Goal: Transaction & Acquisition: Purchase product/service

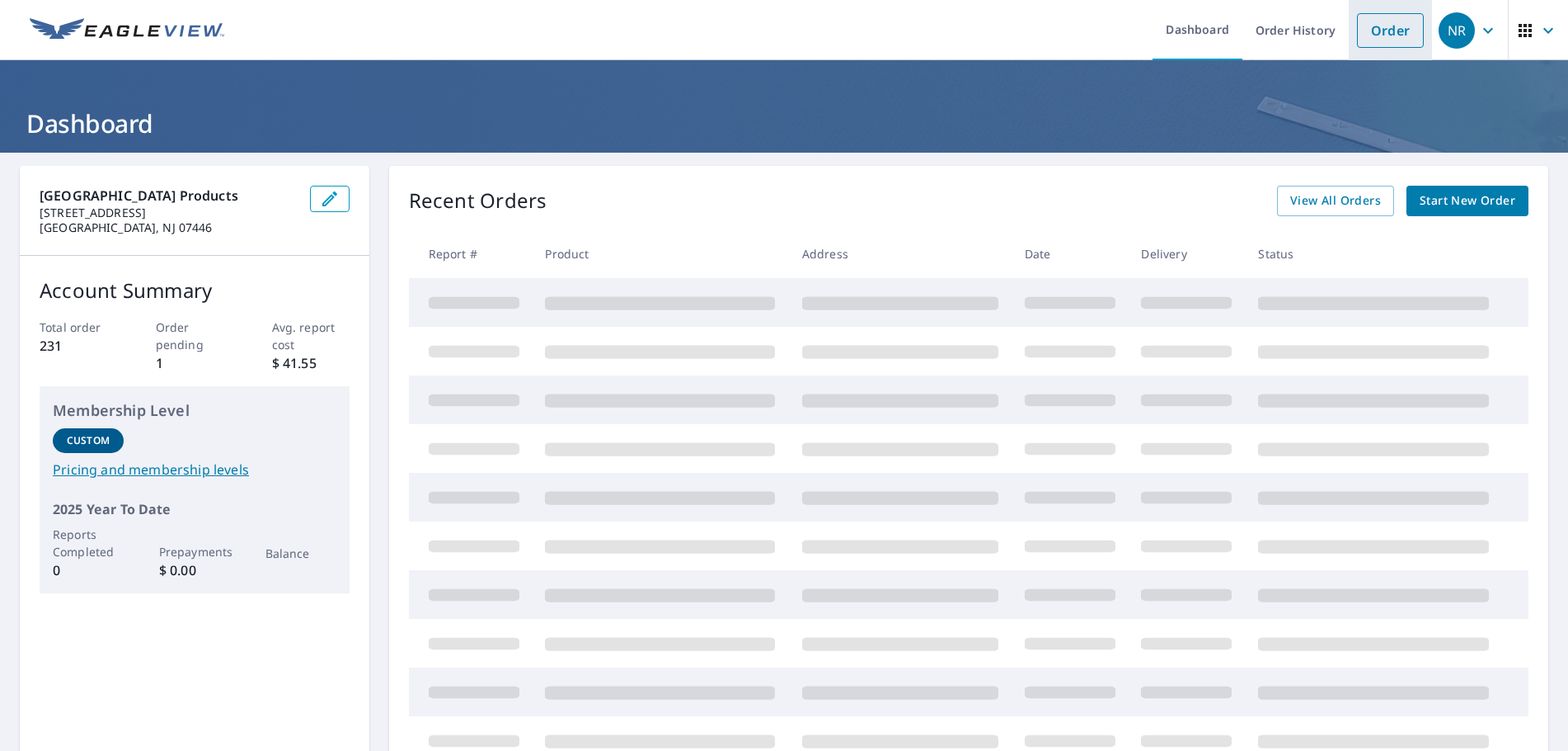
click at [1359, 30] on link "Order" at bounding box center [1390, 30] width 67 height 35
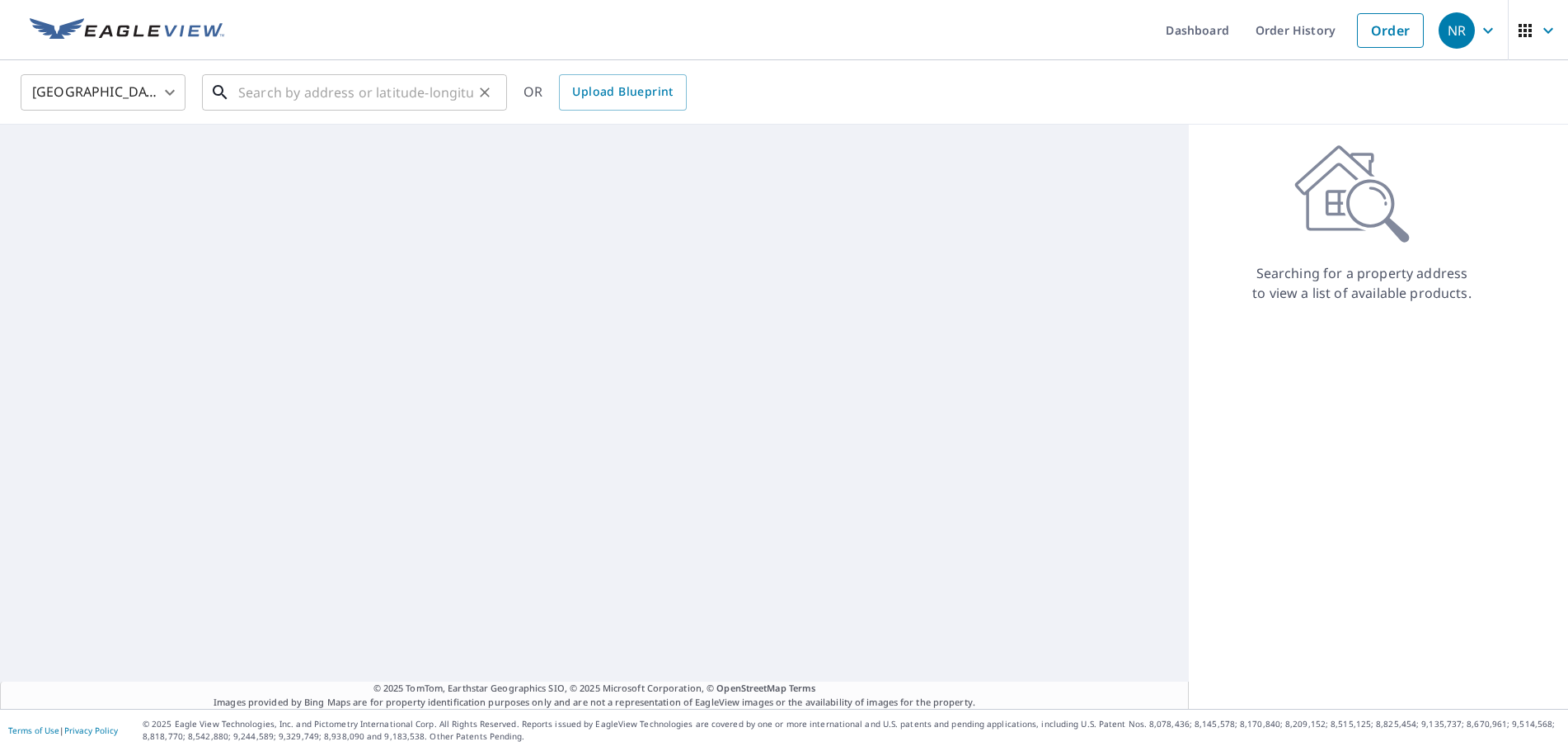
click at [344, 95] on input "text" at bounding box center [356, 92] width 235 height 46
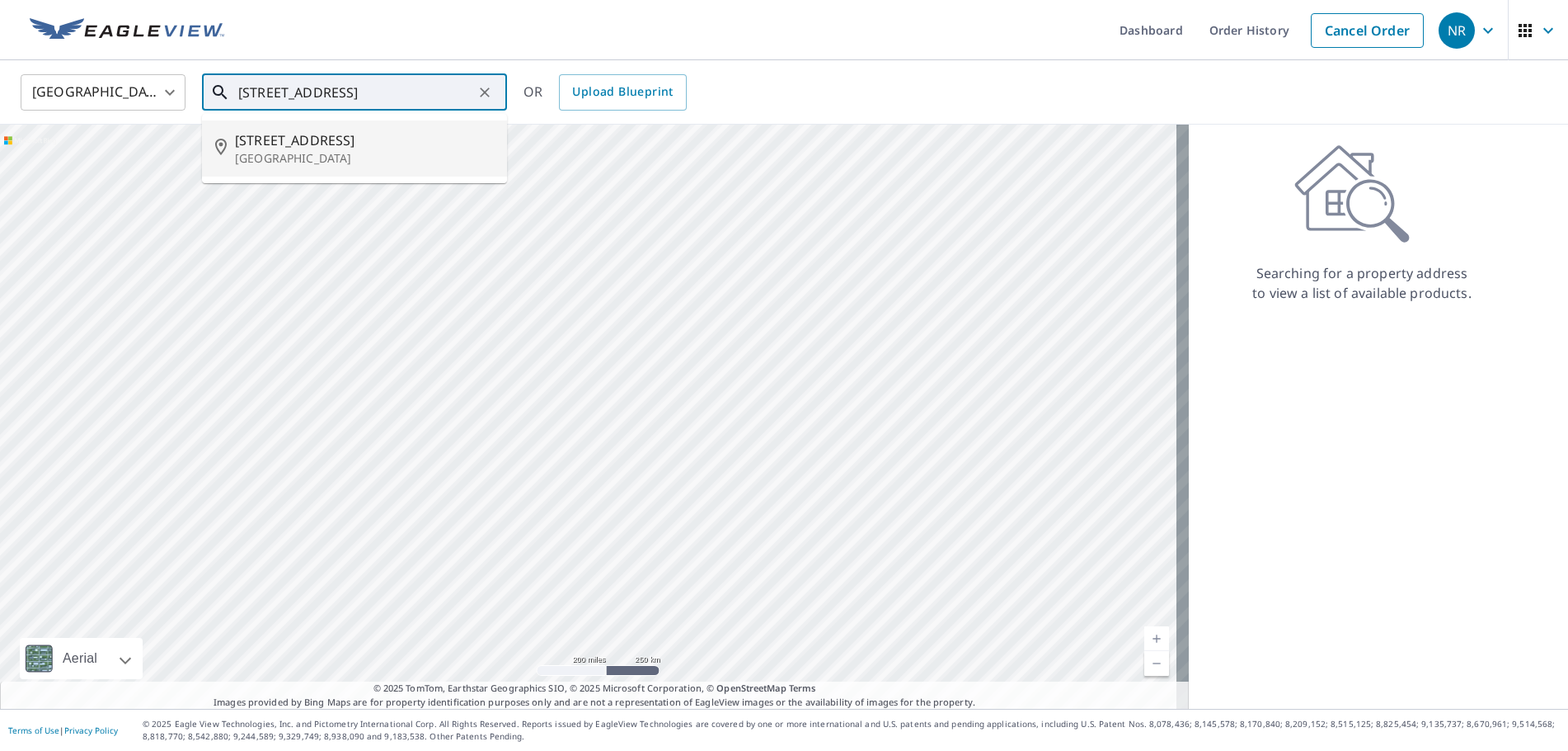
click at [293, 96] on input "[STREET_ADDRESS]" at bounding box center [356, 92] width 235 height 46
click at [412, 92] on input "[STREET_ADDRESS]" at bounding box center [356, 92] width 235 height 46
type input "[STREET_ADDRESS]"
click at [487, 102] on button "Clear" at bounding box center [484, 92] width 23 height 23
paste input "80 N 17th StProspect Park, NJ 07508"
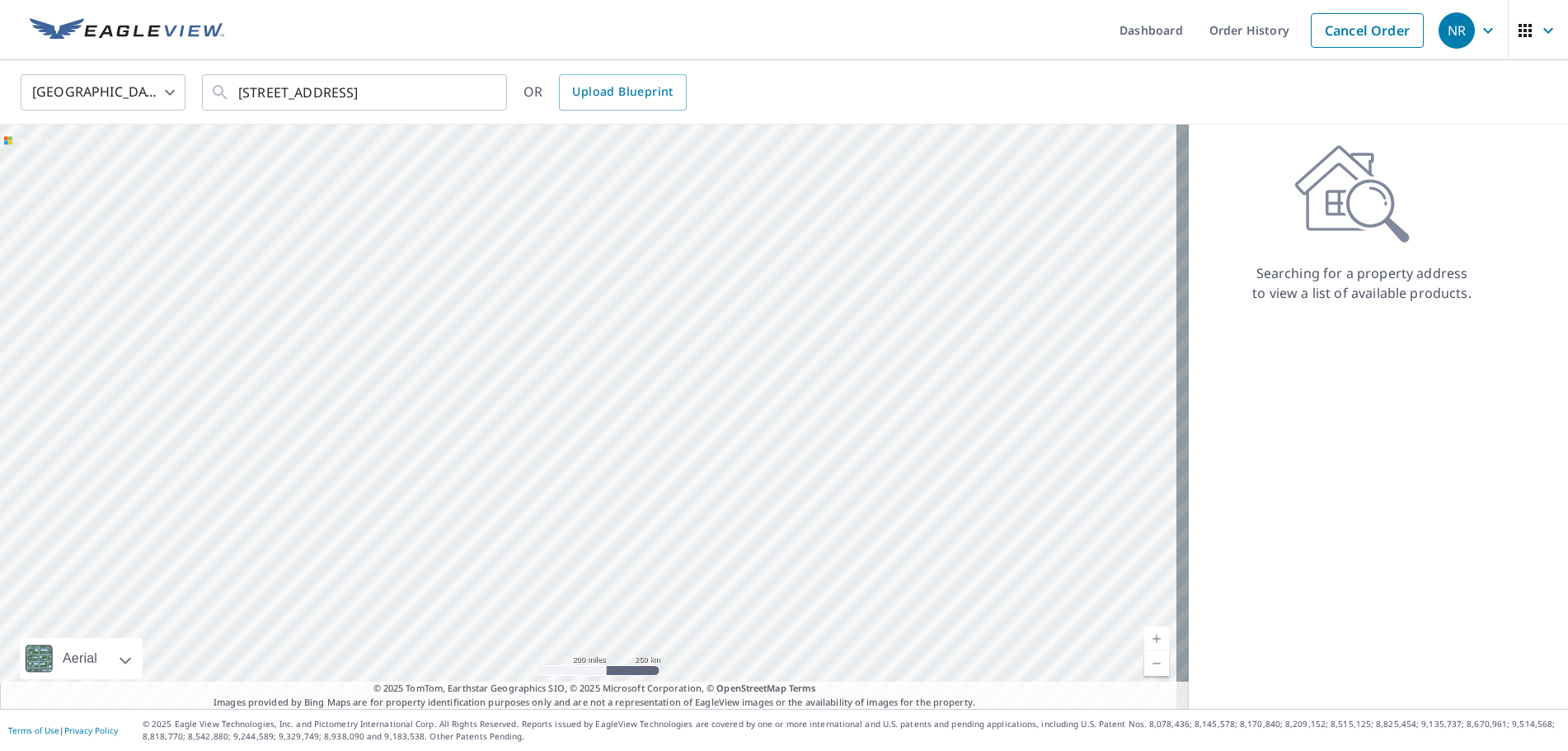
click at [564, 62] on div "United States US ​ 80 N 17th StProspect Park, NJ 07508 ​ OR Upload Blueprint" at bounding box center [784, 92] width 1568 height 64
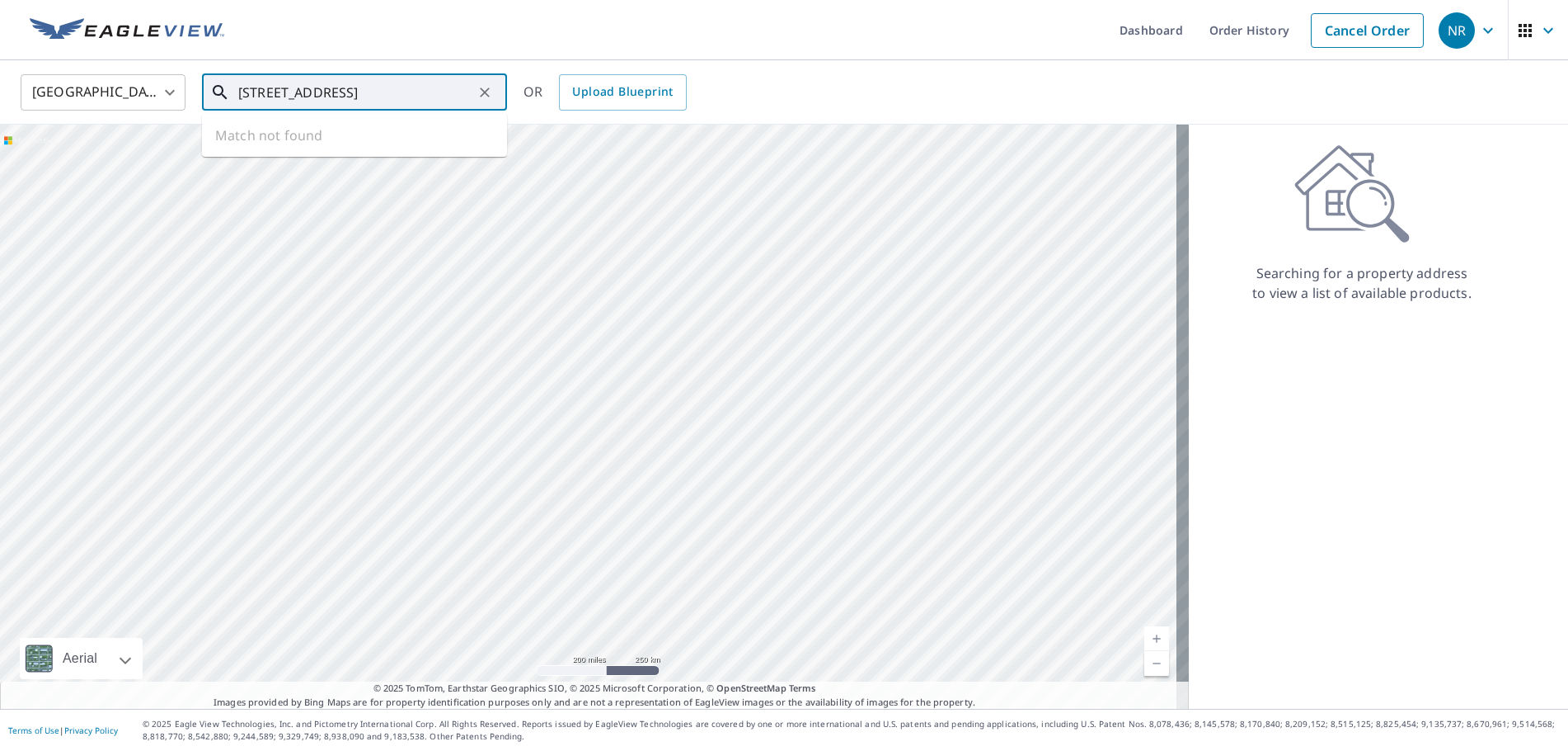
click at [312, 90] on input "80 N 17th StProspect Park, NJ 07508" at bounding box center [356, 92] width 235 height 46
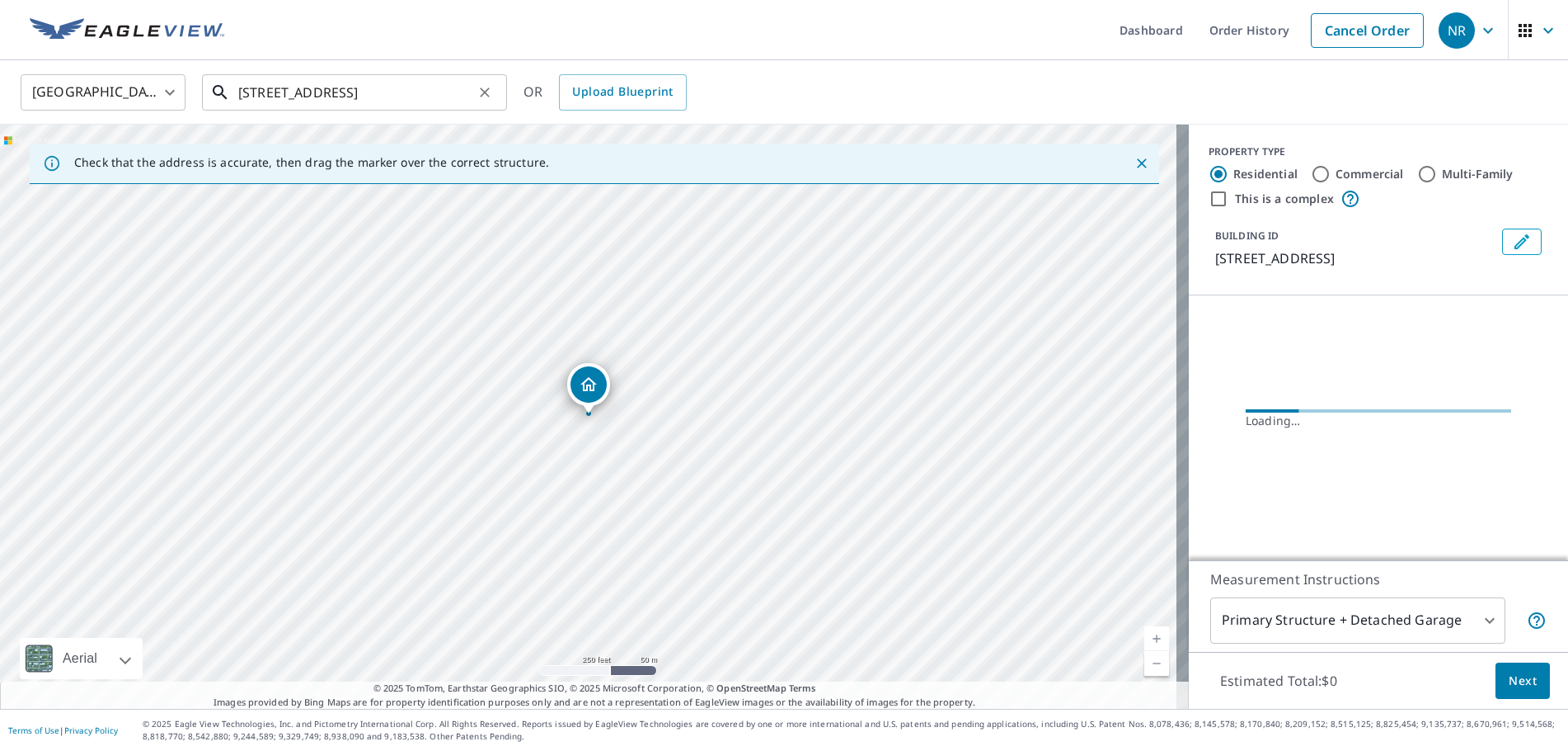
click at [245, 94] on input "603 N 17th St Prospect Park, NJ 07508" at bounding box center [356, 92] width 235 height 46
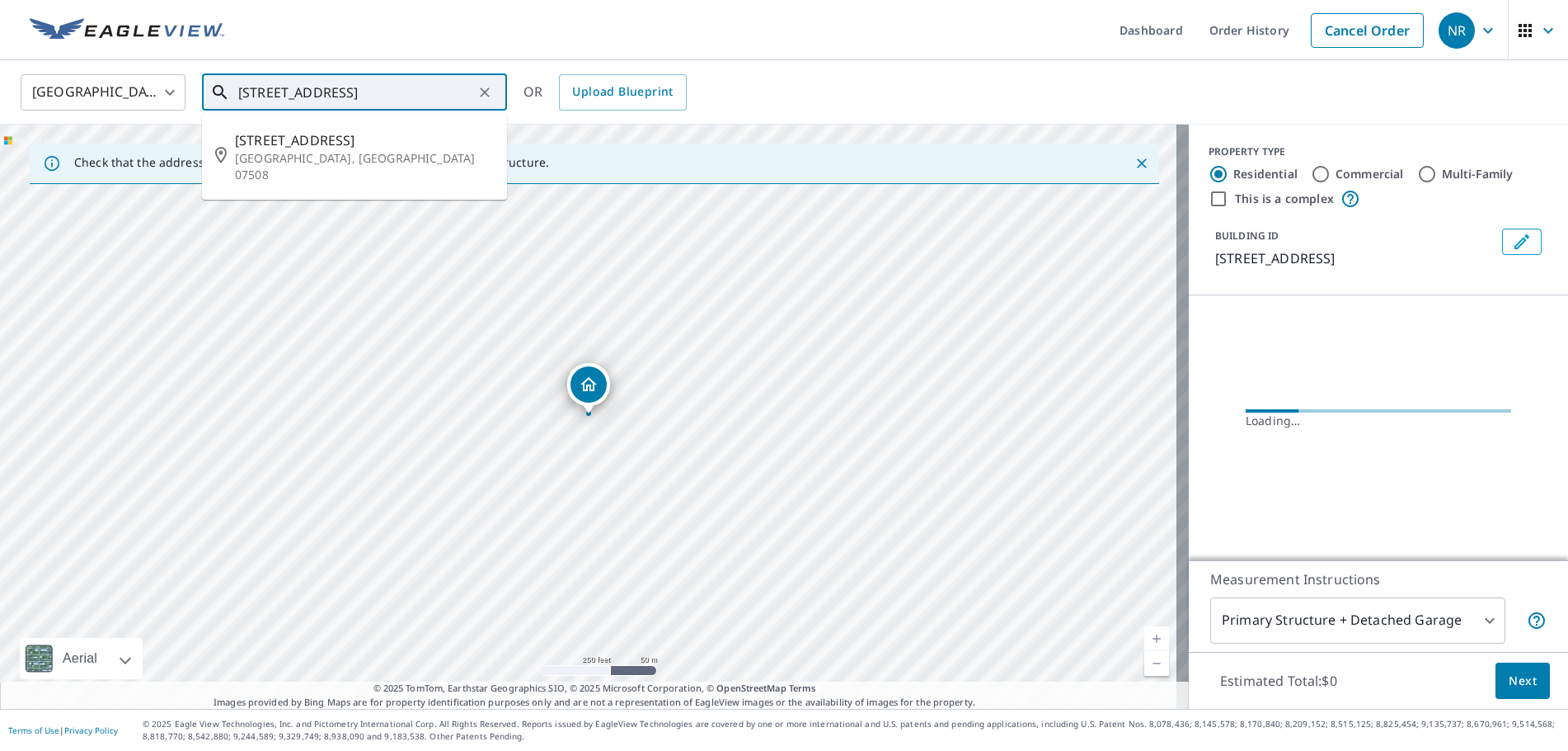
click at [245, 94] on input "603 N 17th St Prospect Park, NJ 07508" at bounding box center [356, 92] width 235 height 46
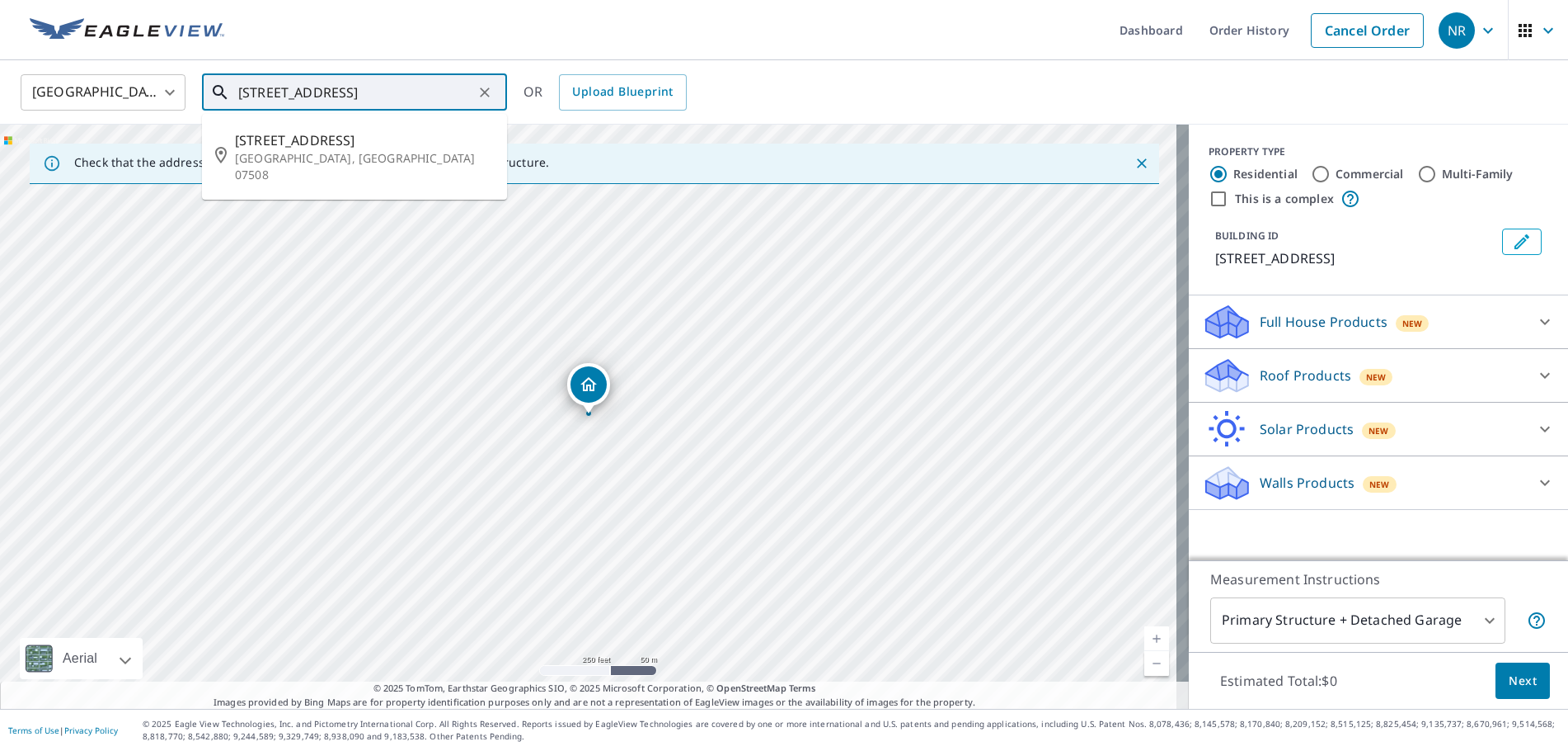
type input "80 N 17th St Prospect Park, NJ 07508"
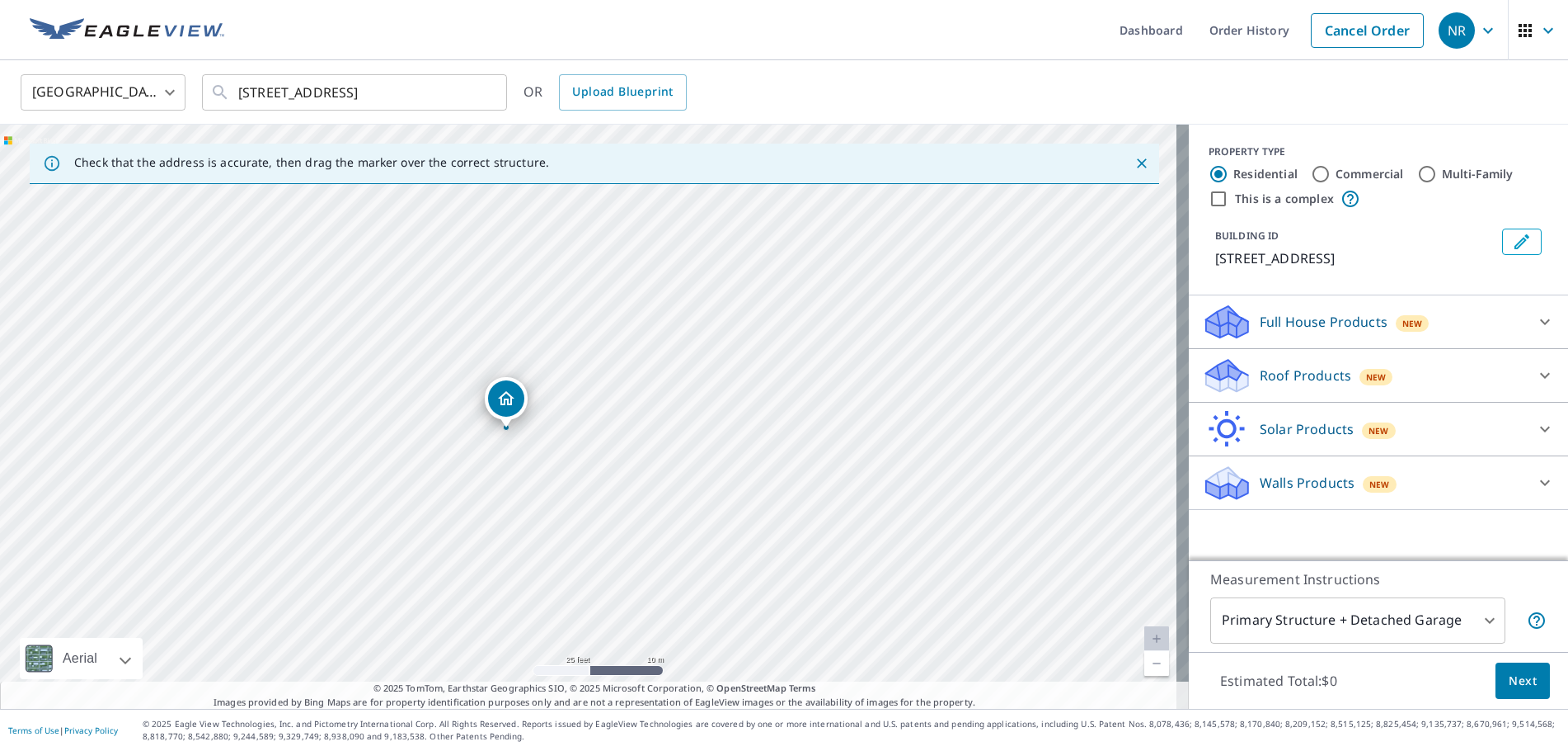
drag, startPoint x: 363, startPoint y: 493, endPoint x: 333, endPoint y: 400, distance: 97.7
click at [333, 400] on div "80 N 17th St Prospect Park, NJ 07508" at bounding box center [594, 416] width 1189 height 584
click at [1243, 365] on div "Roof Products New" at bounding box center [1363, 376] width 323 height 39
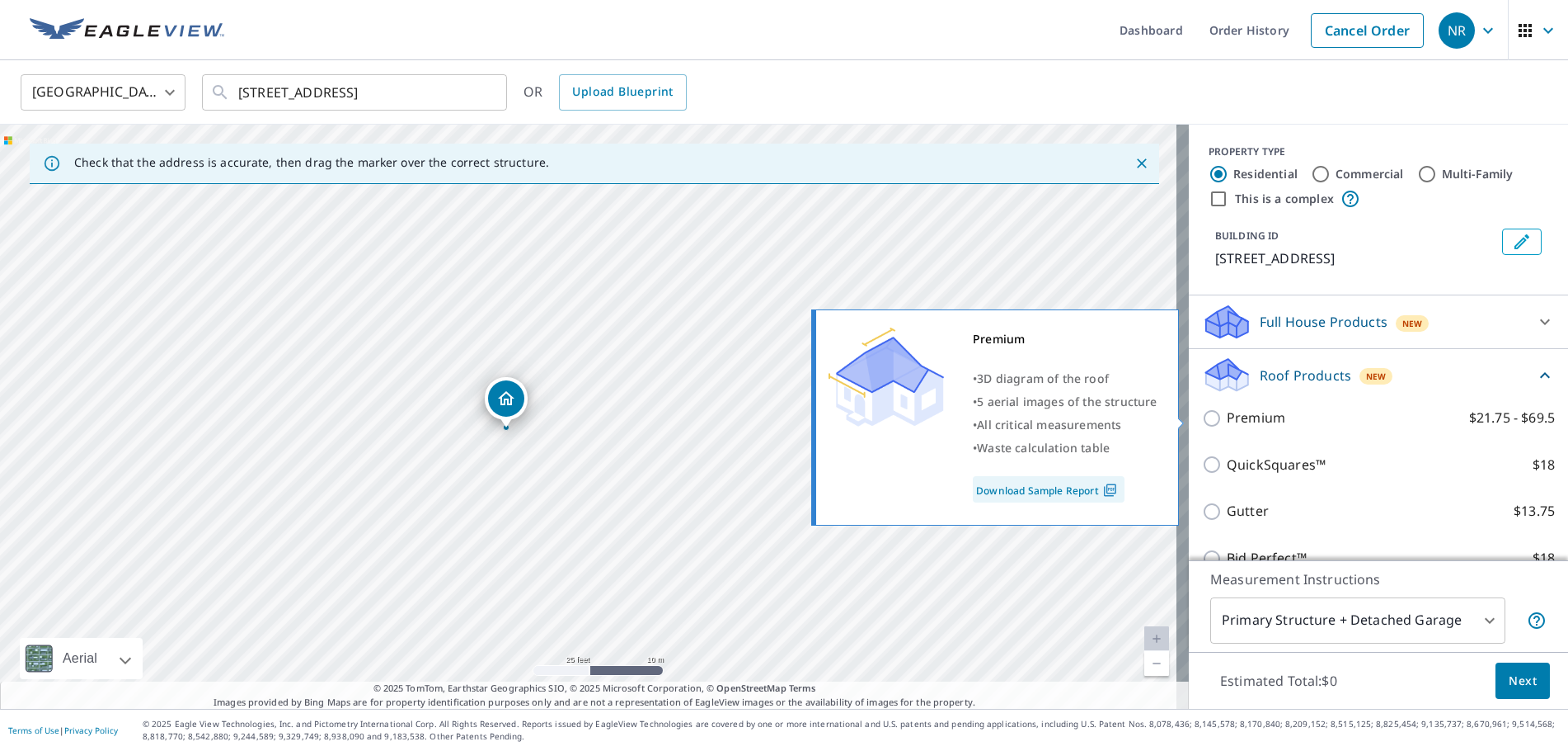
click at [1227, 425] on p "Premium" at bounding box center [1256, 418] width 58 height 21
click at [1215, 425] on input "Premium $21.75 - $69.5" at bounding box center [1214, 418] width 25 height 20
checkbox input "true"
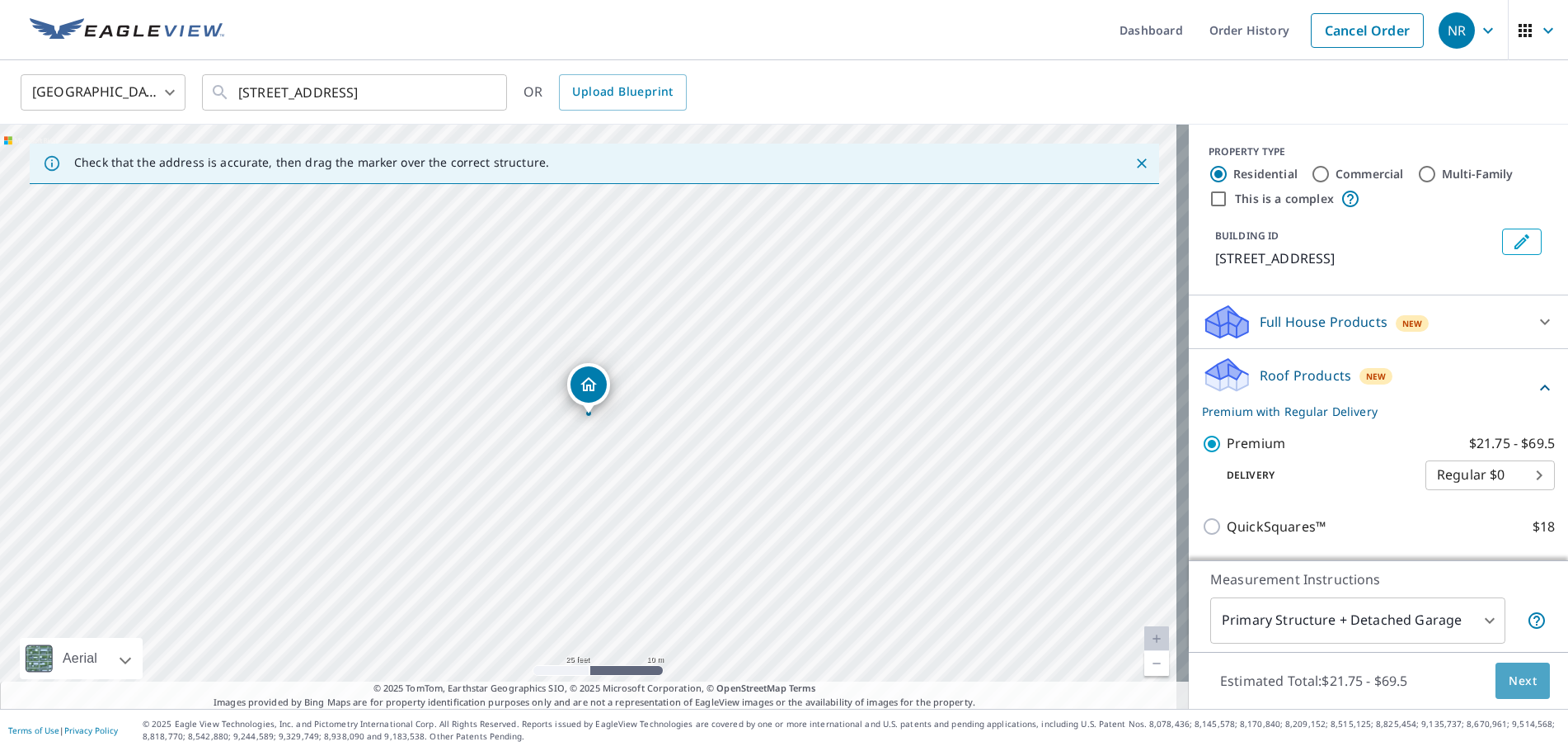
click at [1503, 690] on button "Next" at bounding box center [1523, 681] width 55 height 37
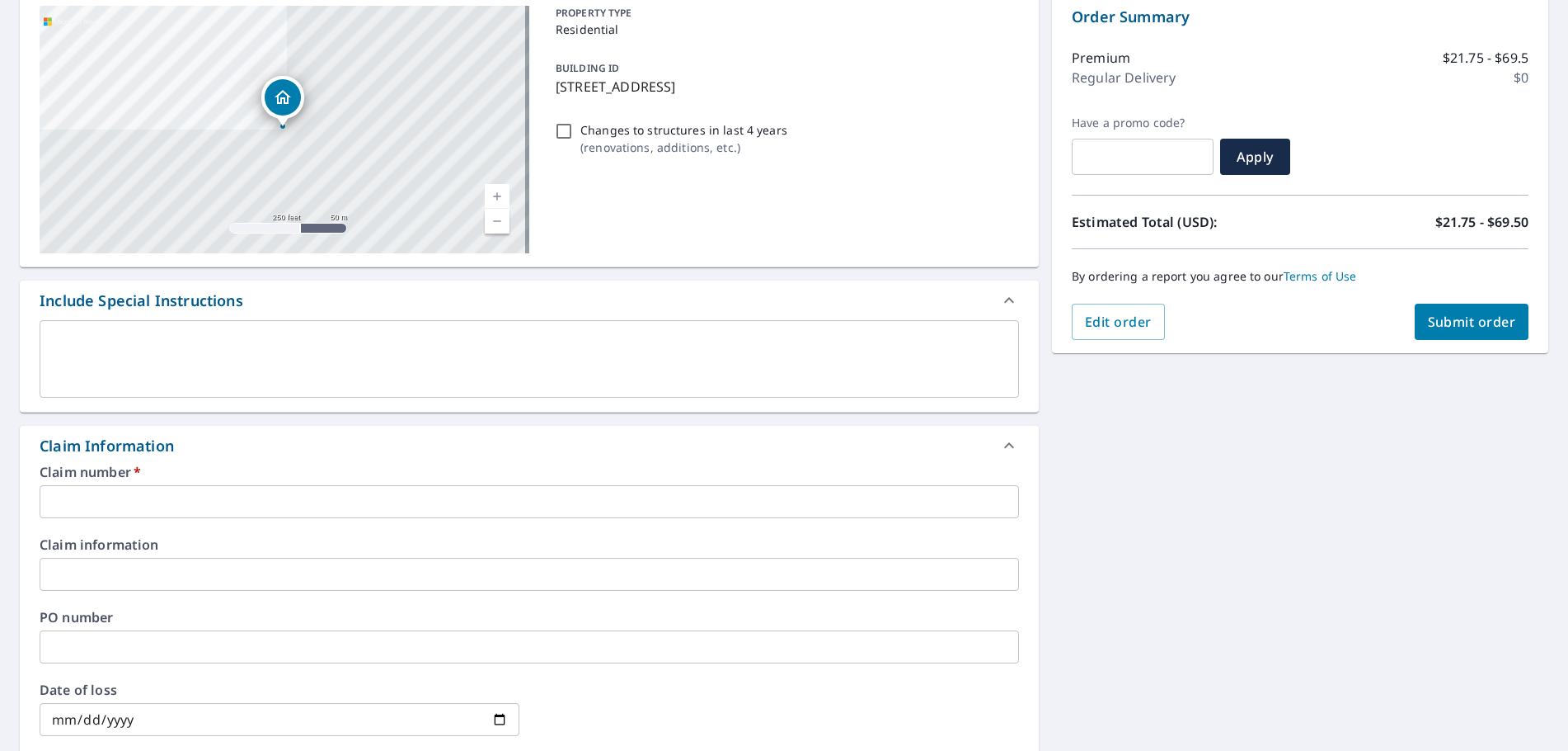
scroll to position [412, 0]
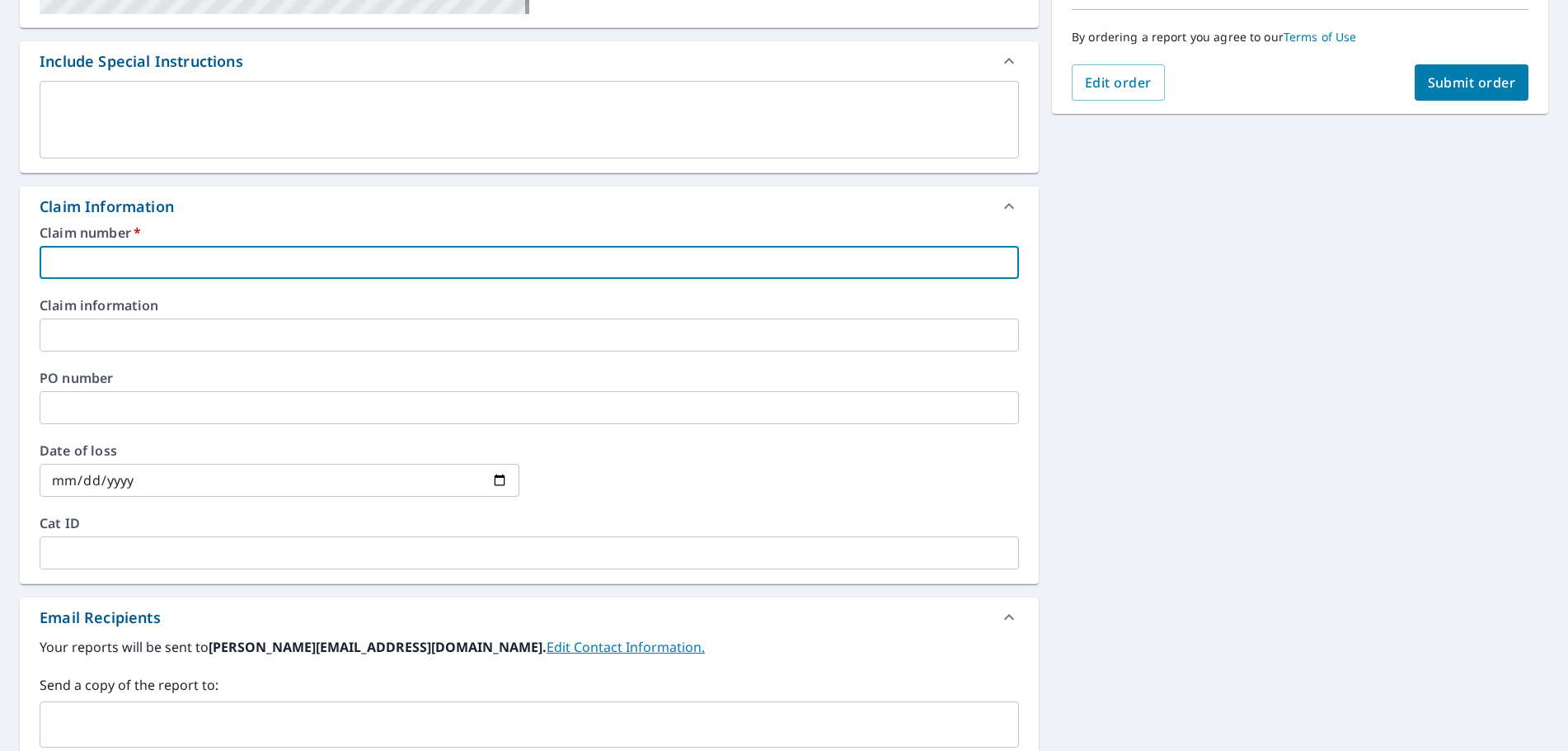
click at [95, 273] on input "text" at bounding box center [529, 262] width 980 height 33
type input "f"
checkbox input "true"
type input "fa"
checkbox input "true"
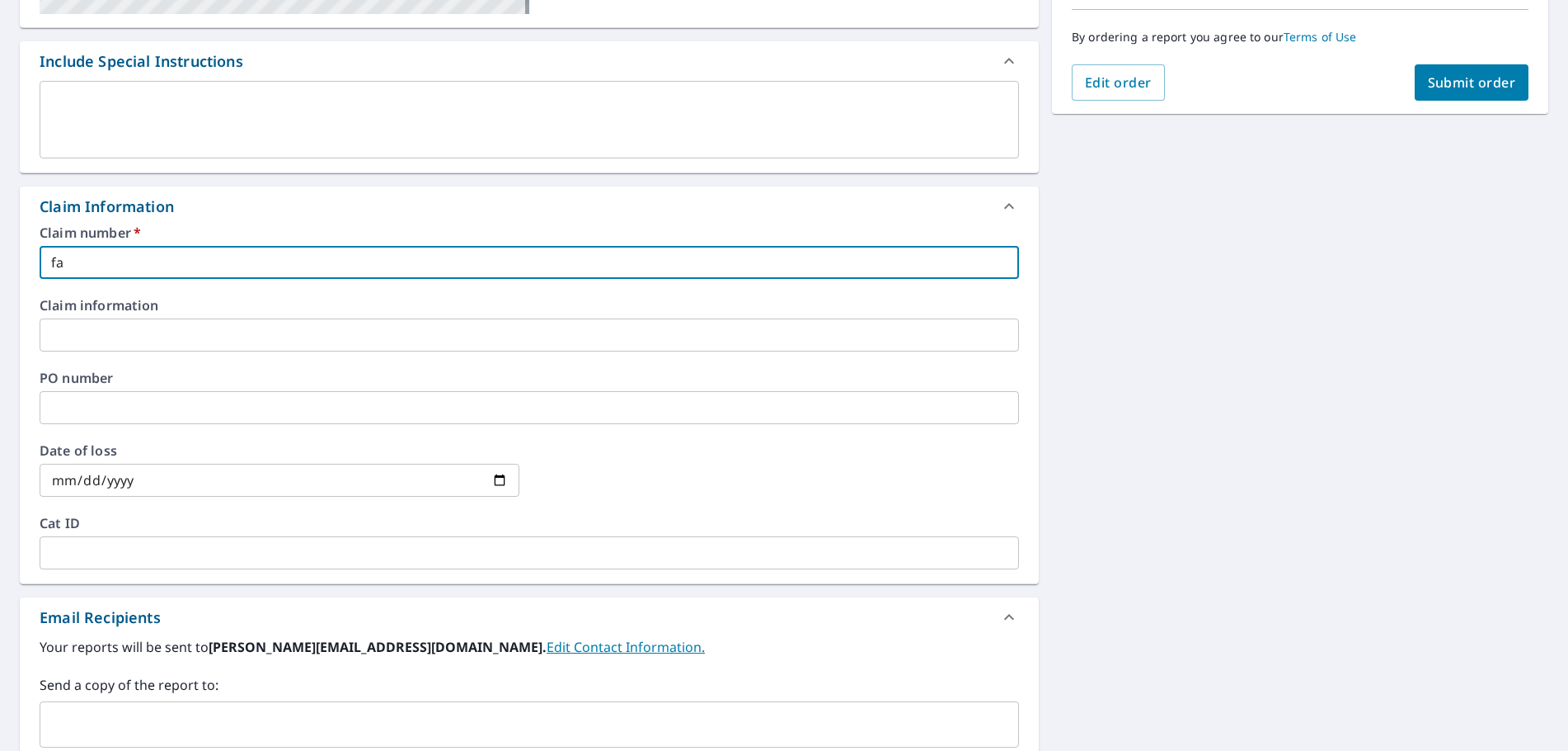
type input "fah"
checkbox input "true"
type input "fahmn"
checkbox input "true"
type input "fahm"
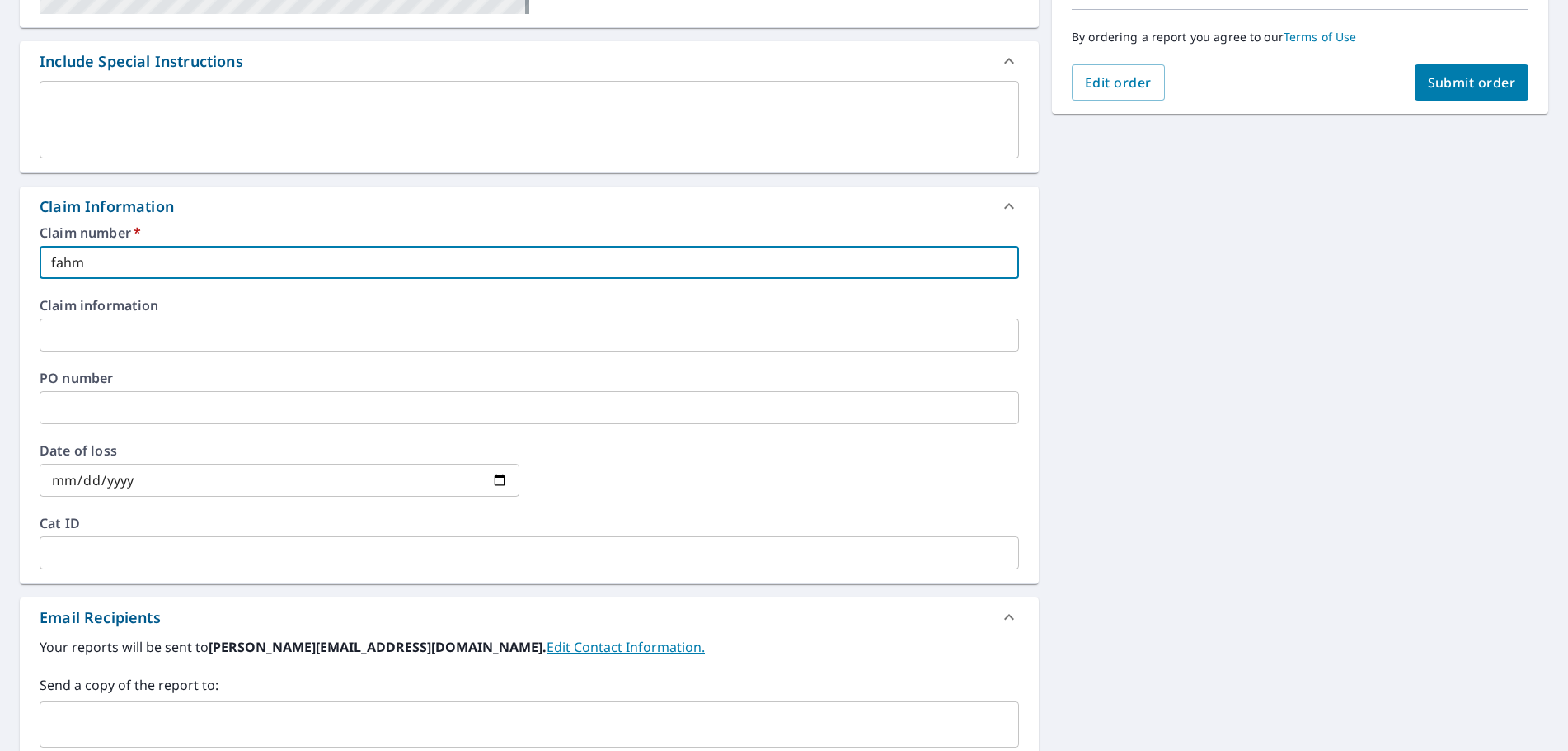
checkbox input "true"
type input "fah"
checkbox input "true"
type input "fahm"
checkbox input "true"
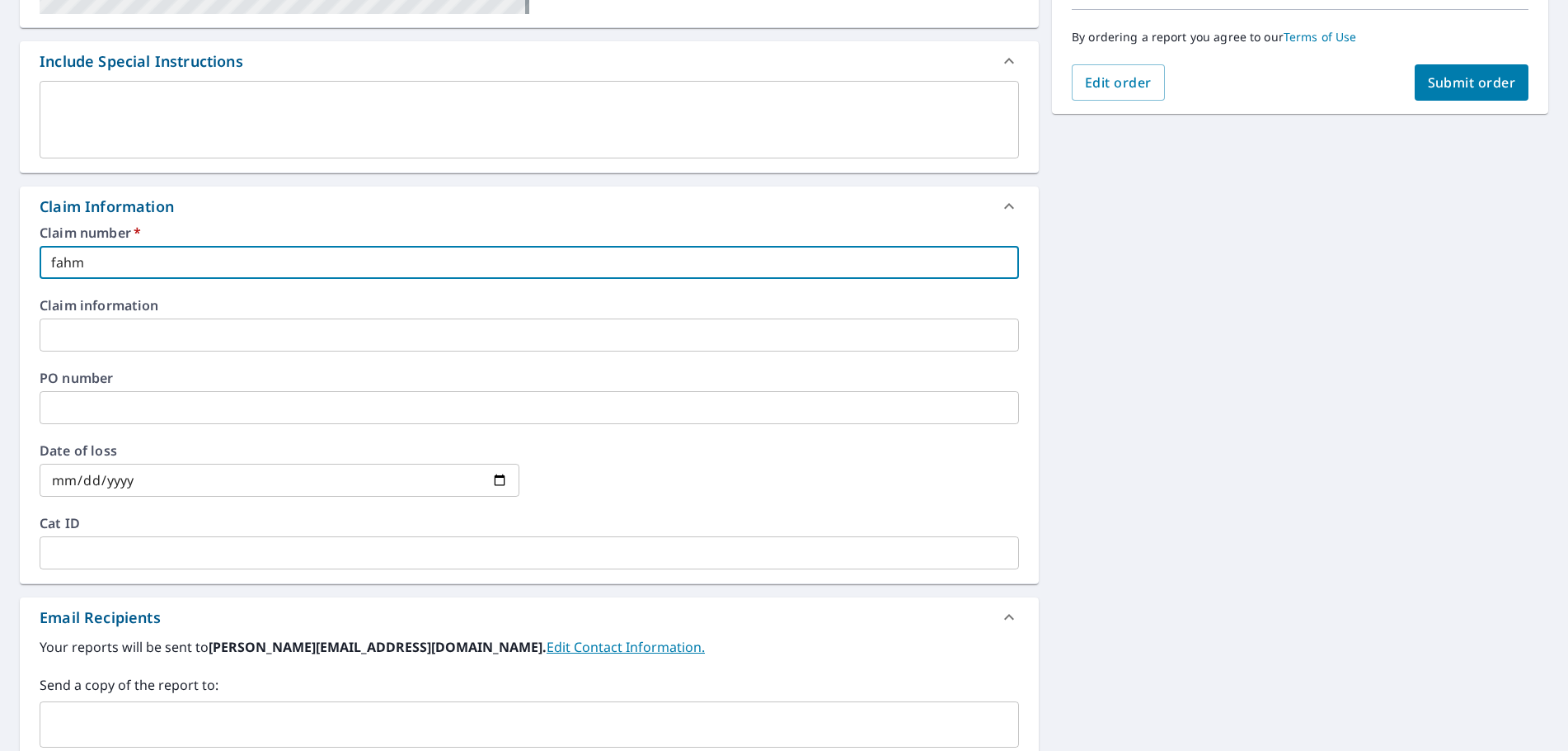
type input "fahmi"
checkbox input "true"
type input "fahmi"
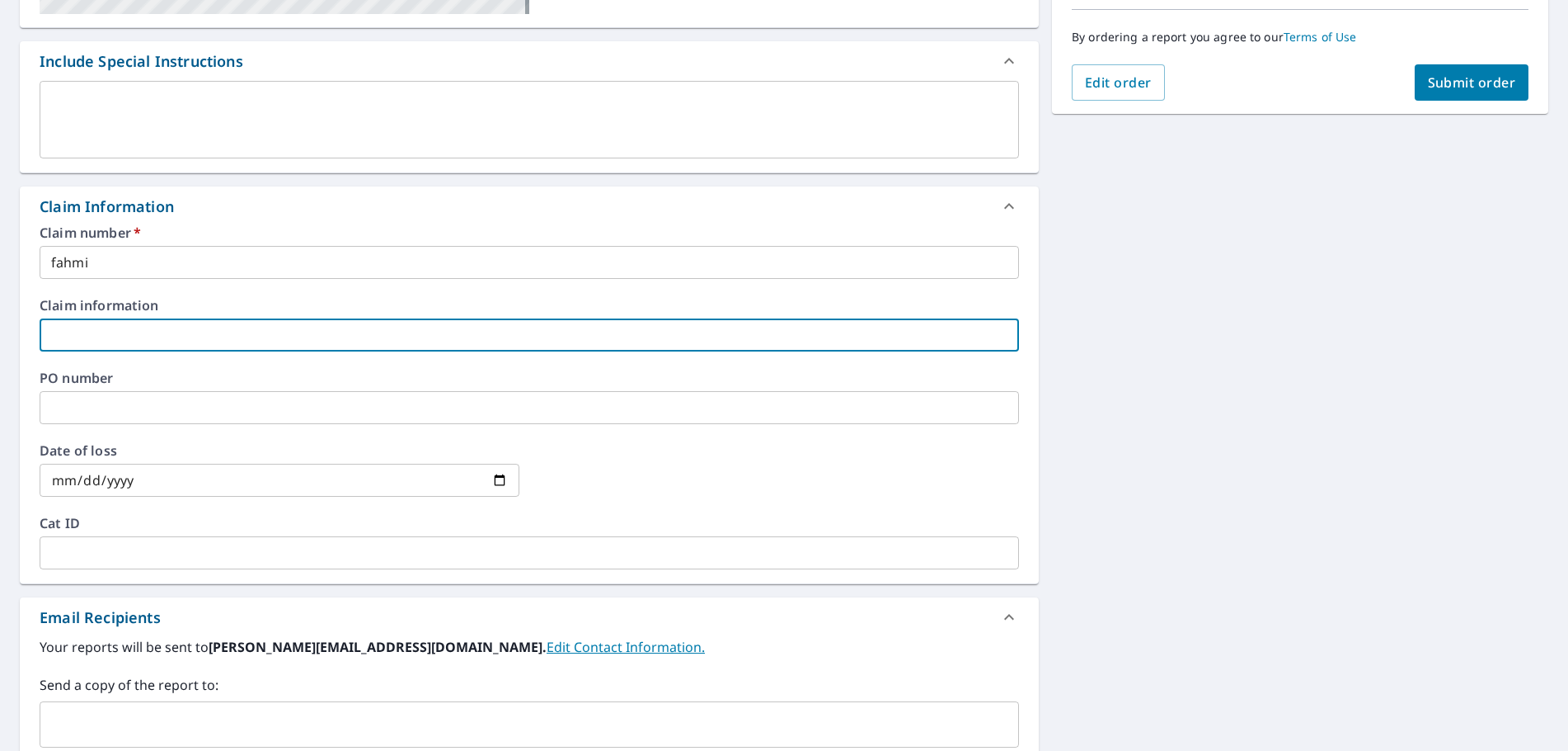
click at [158, 337] on input "text" at bounding box center [529, 335] width 980 height 33
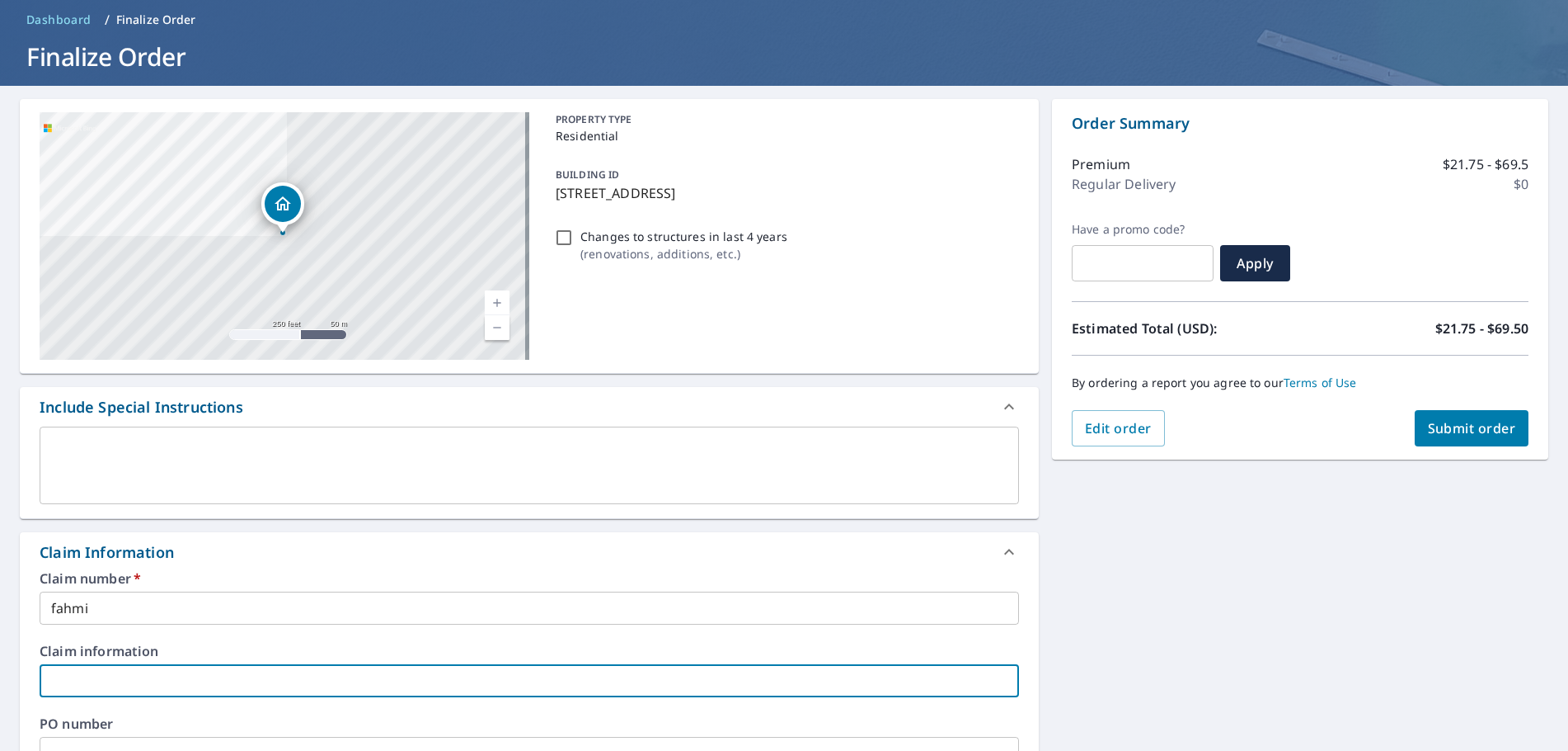
scroll to position [0, 0]
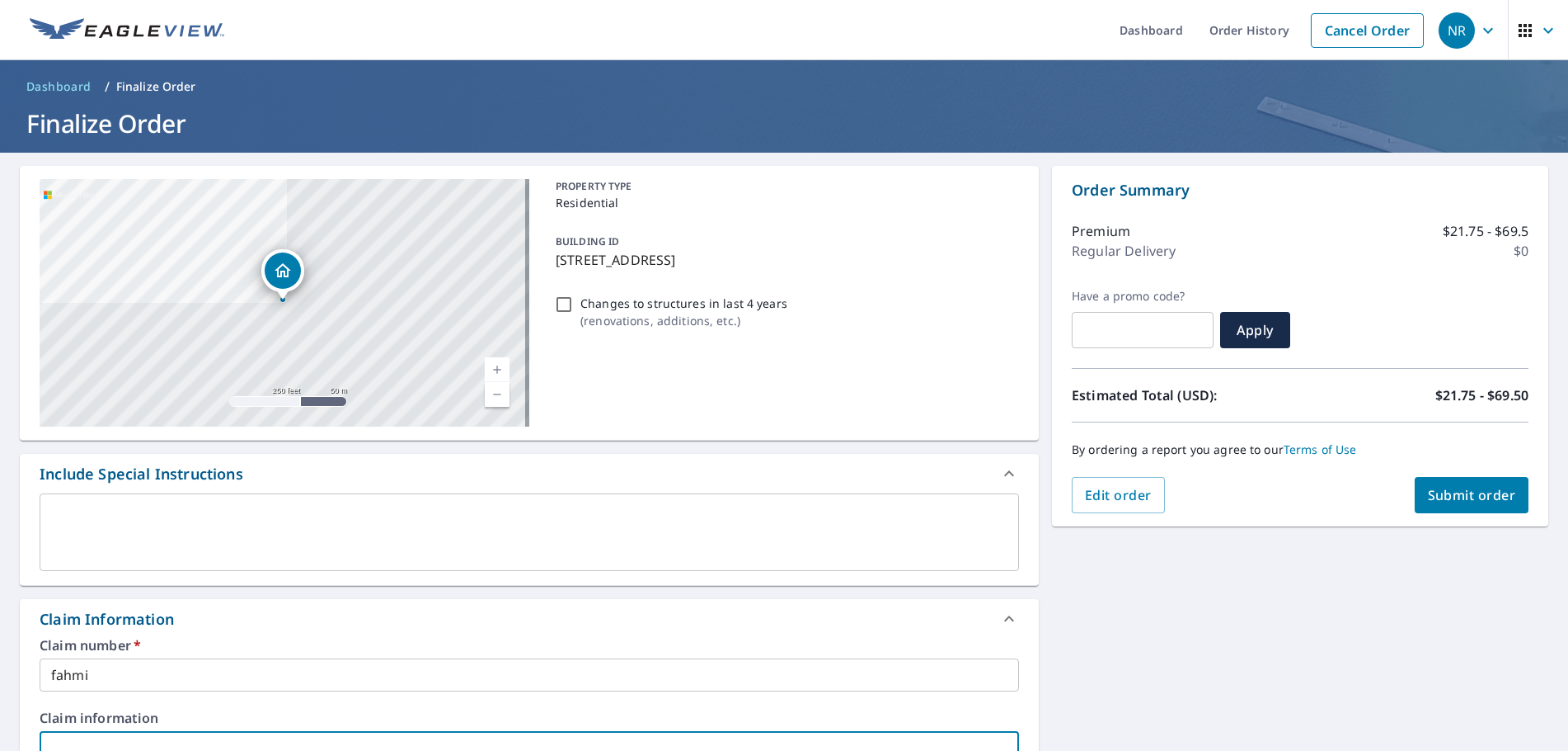
click at [1458, 511] on button "Submit order" at bounding box center [1473, 495] width 115 height 36
checkbox input "true"
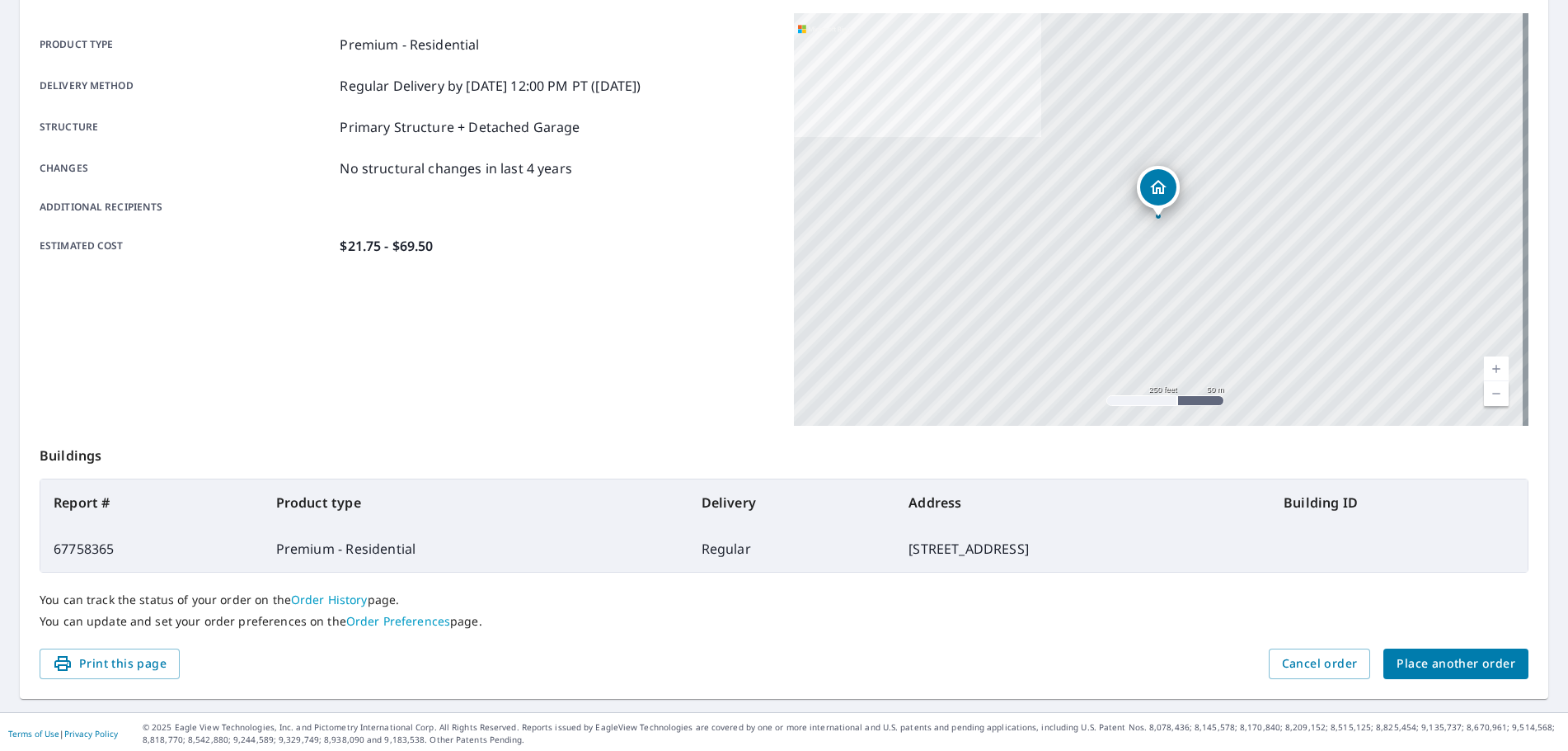
scroll to position [221, 0]
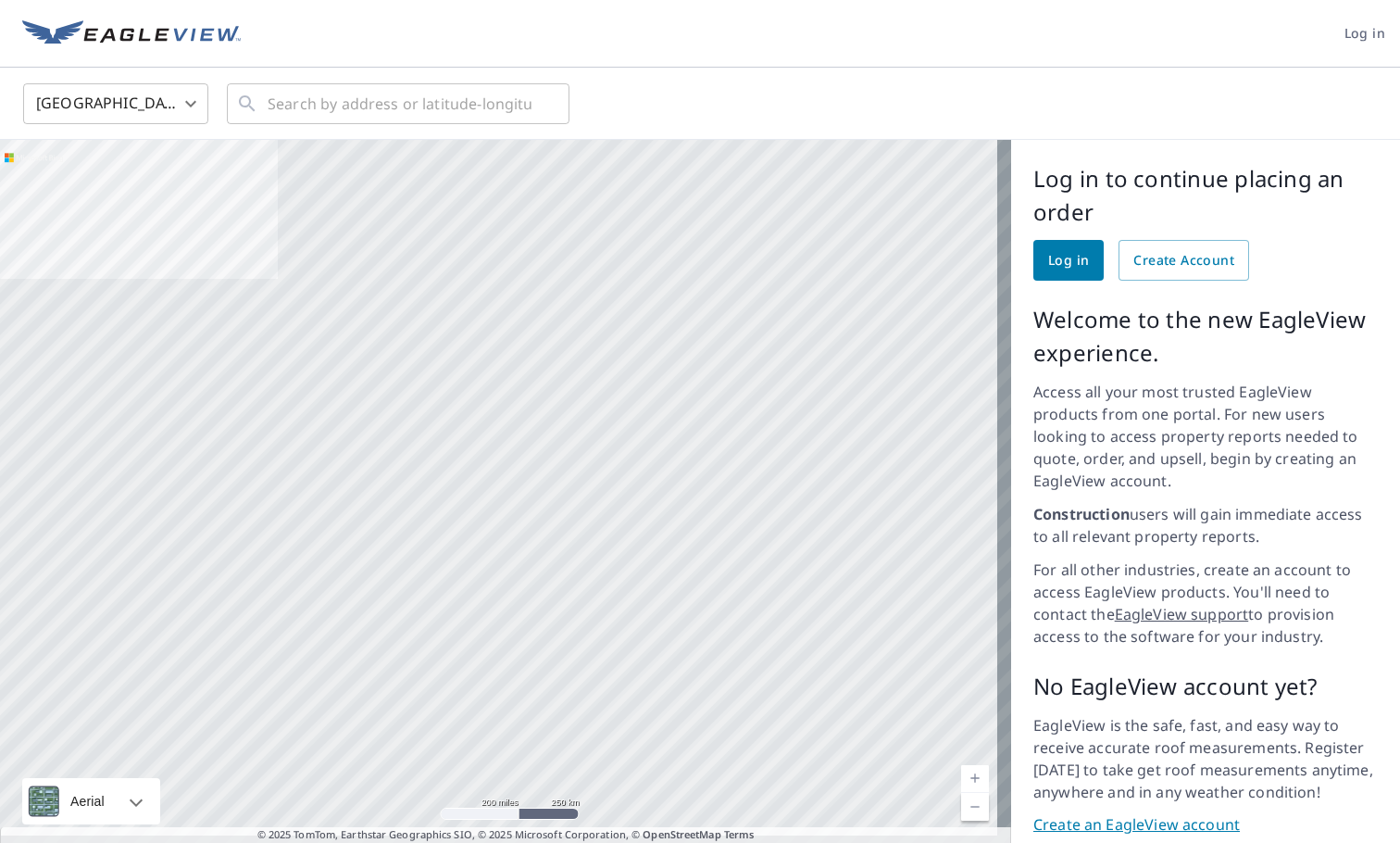
click at [1048, 258] on span "Log in" at bounding box center [1069, 261] width 41 height 23
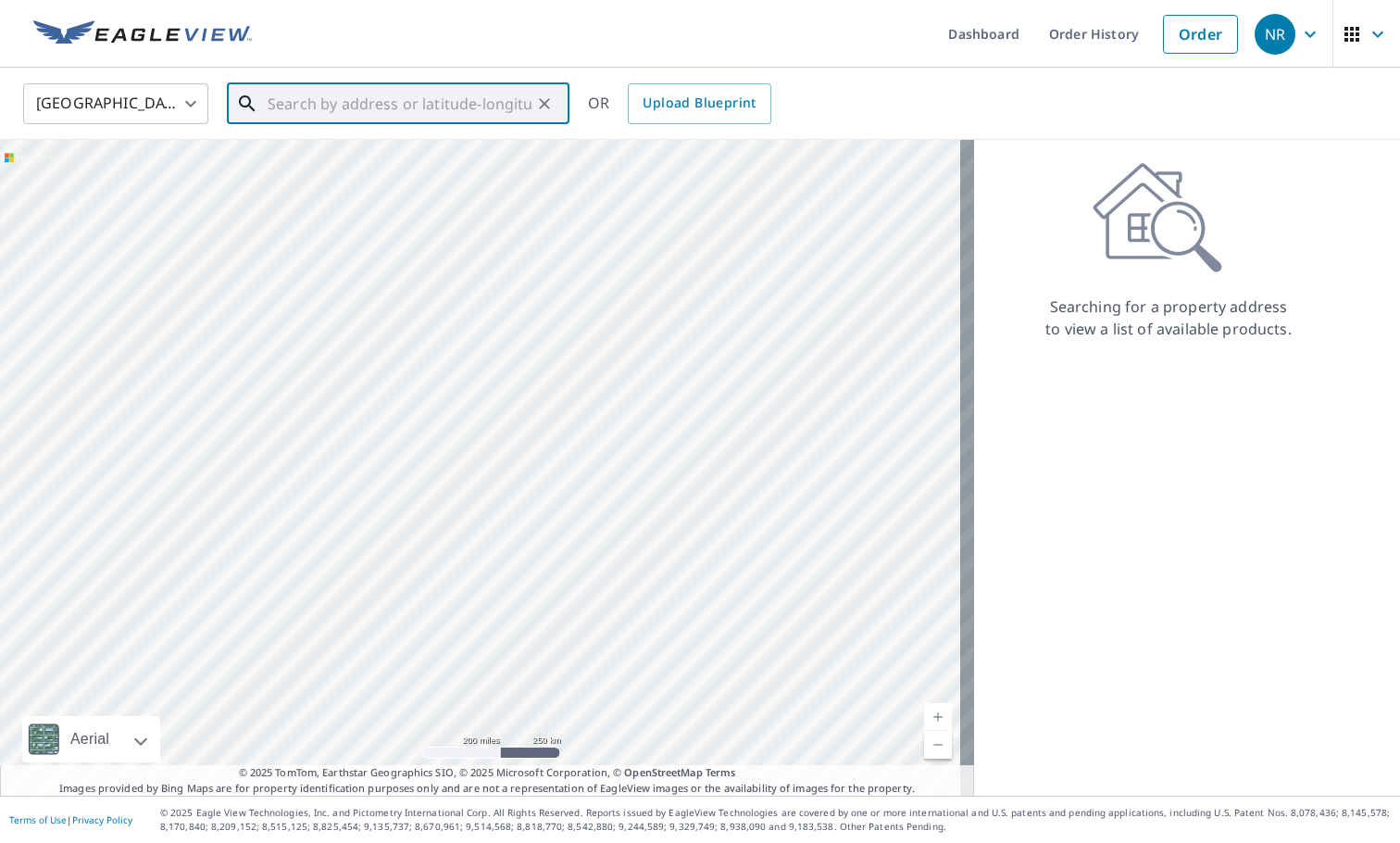
paste input "[STREET_ADDRESS][PERSON_NAME]"
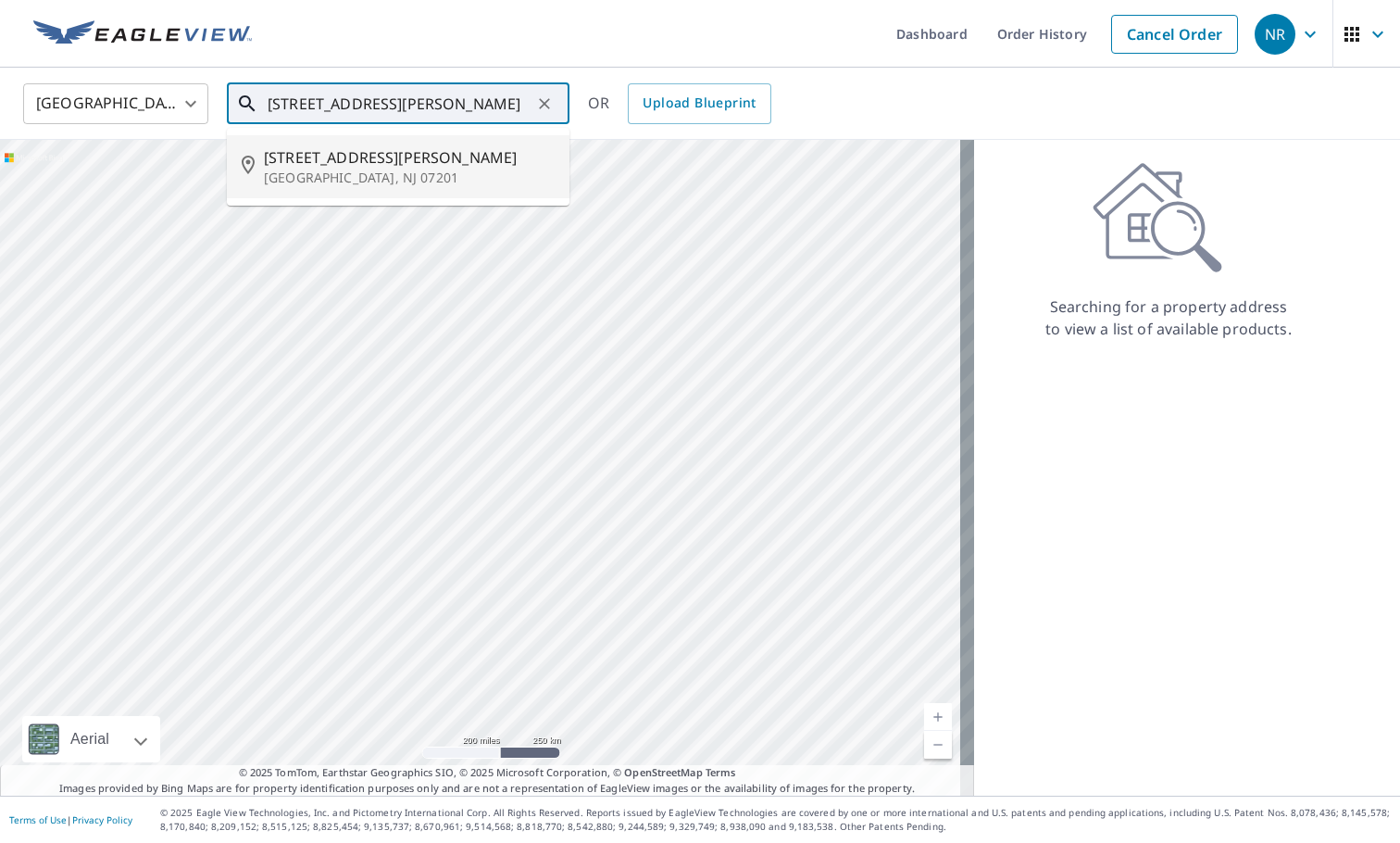
click at [310, 166] on span "[STREET_ADDRESS][PERSON_NAME]" at bounding box center [409, 157] width 290 height 22
type input "[STREET_ADDRESS][PERSON_NAME]"
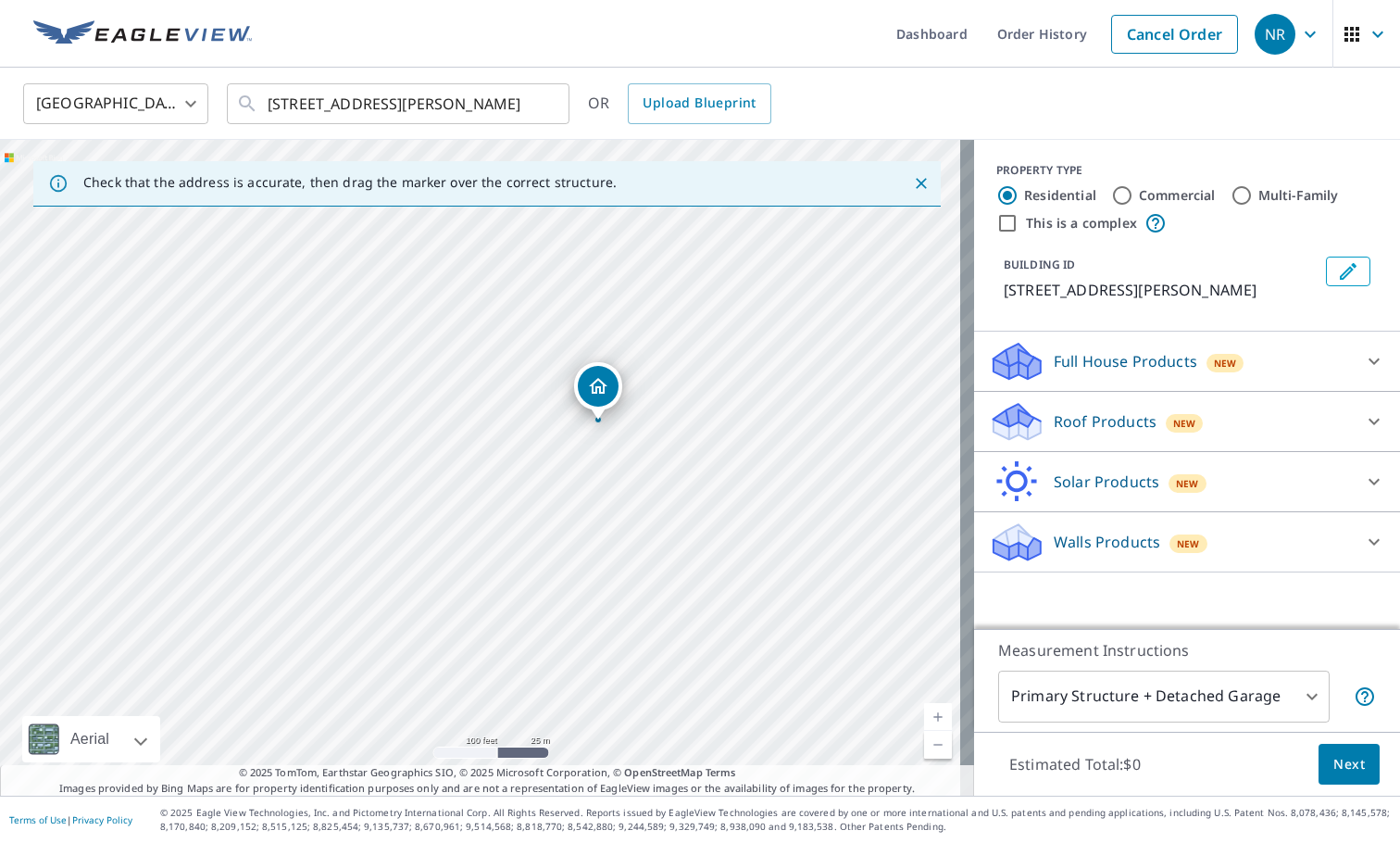
click at [1095, 419] on p "Roof Products" at bounding box center [1104, 421] width 102 height 22
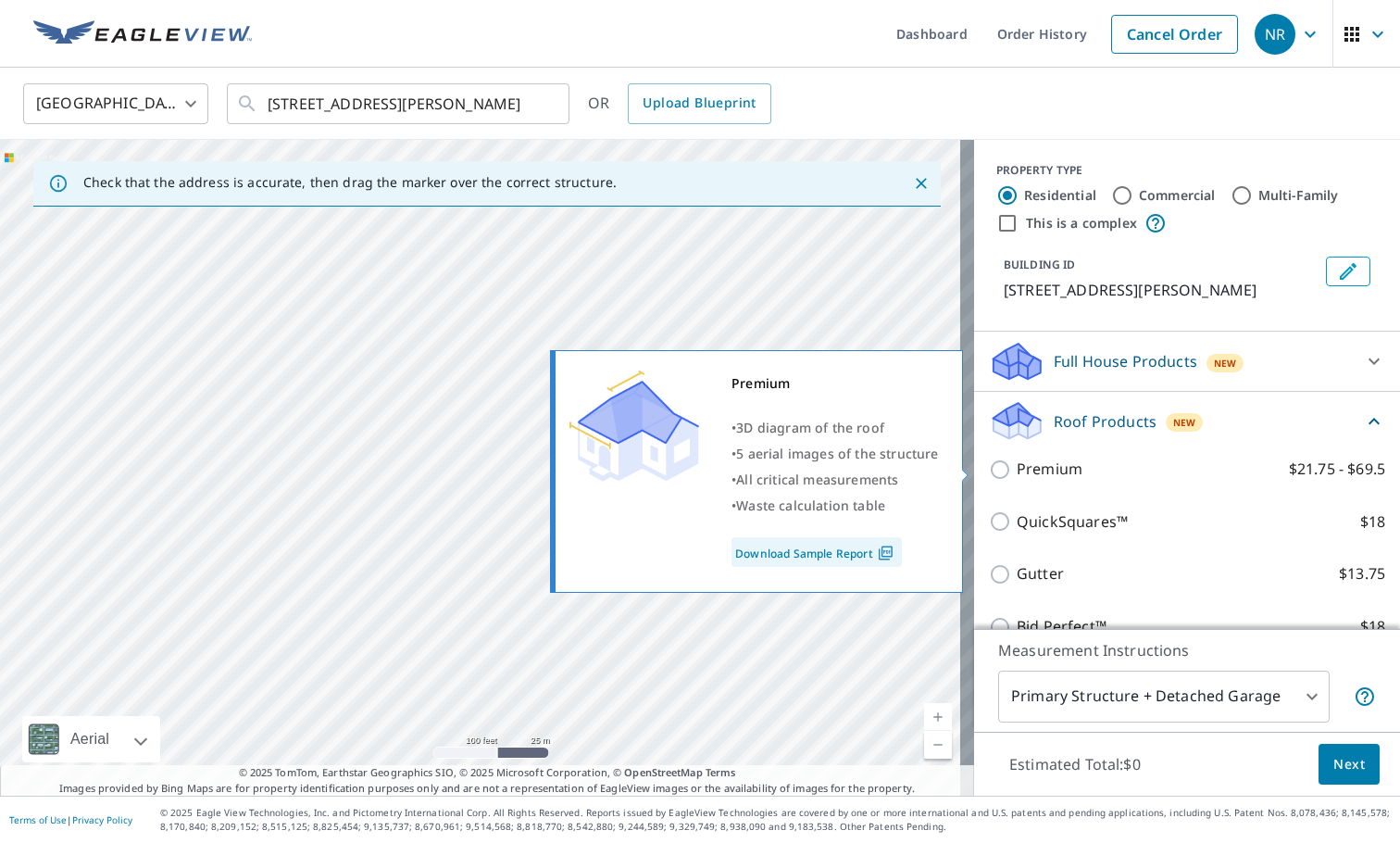
click at [989, 468] on input "Premium $21.75 - $69.5" at bounding box center [1003, 469] width 28 height 22
checkbox input "true"
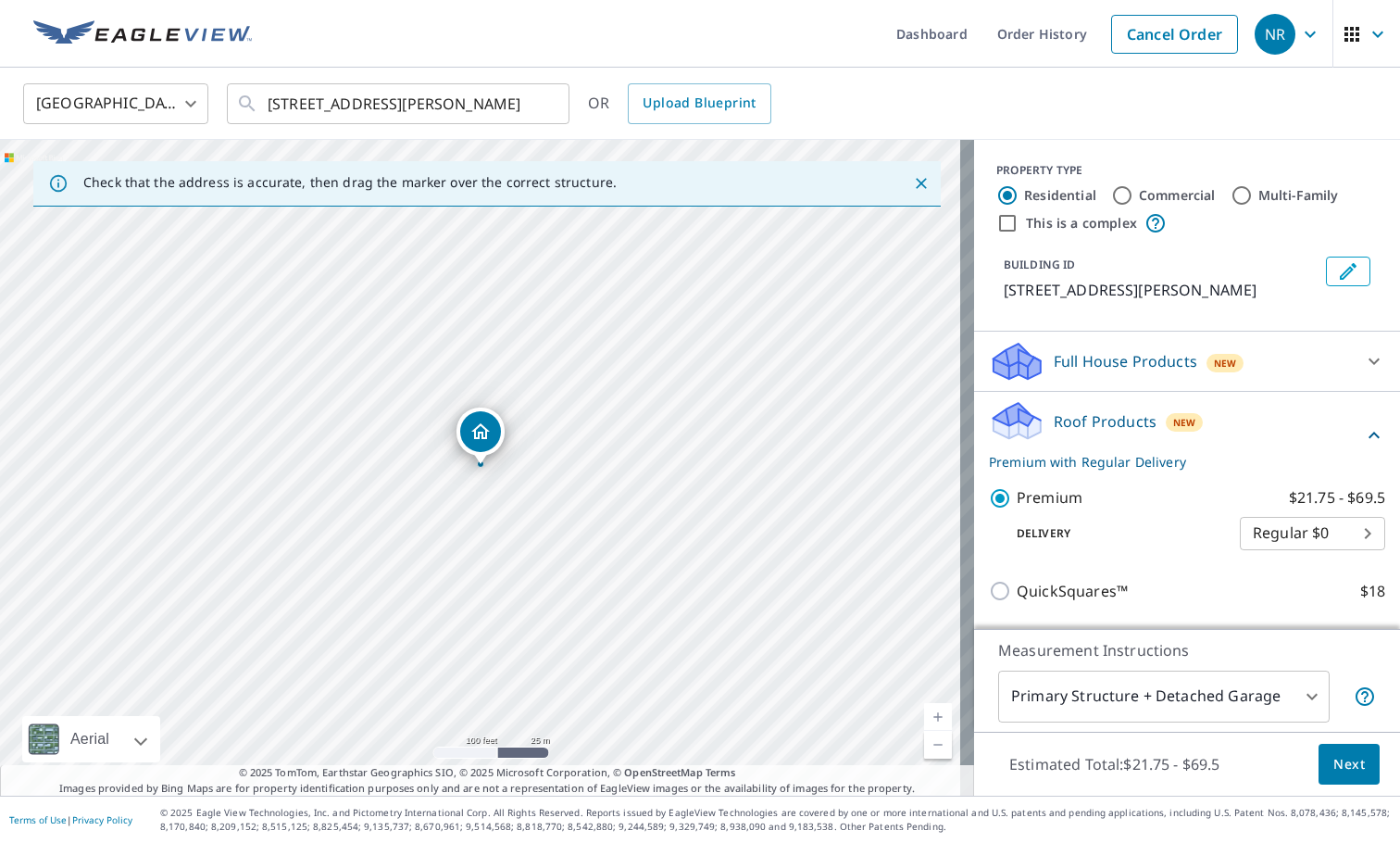
scroll to position [93, 0]
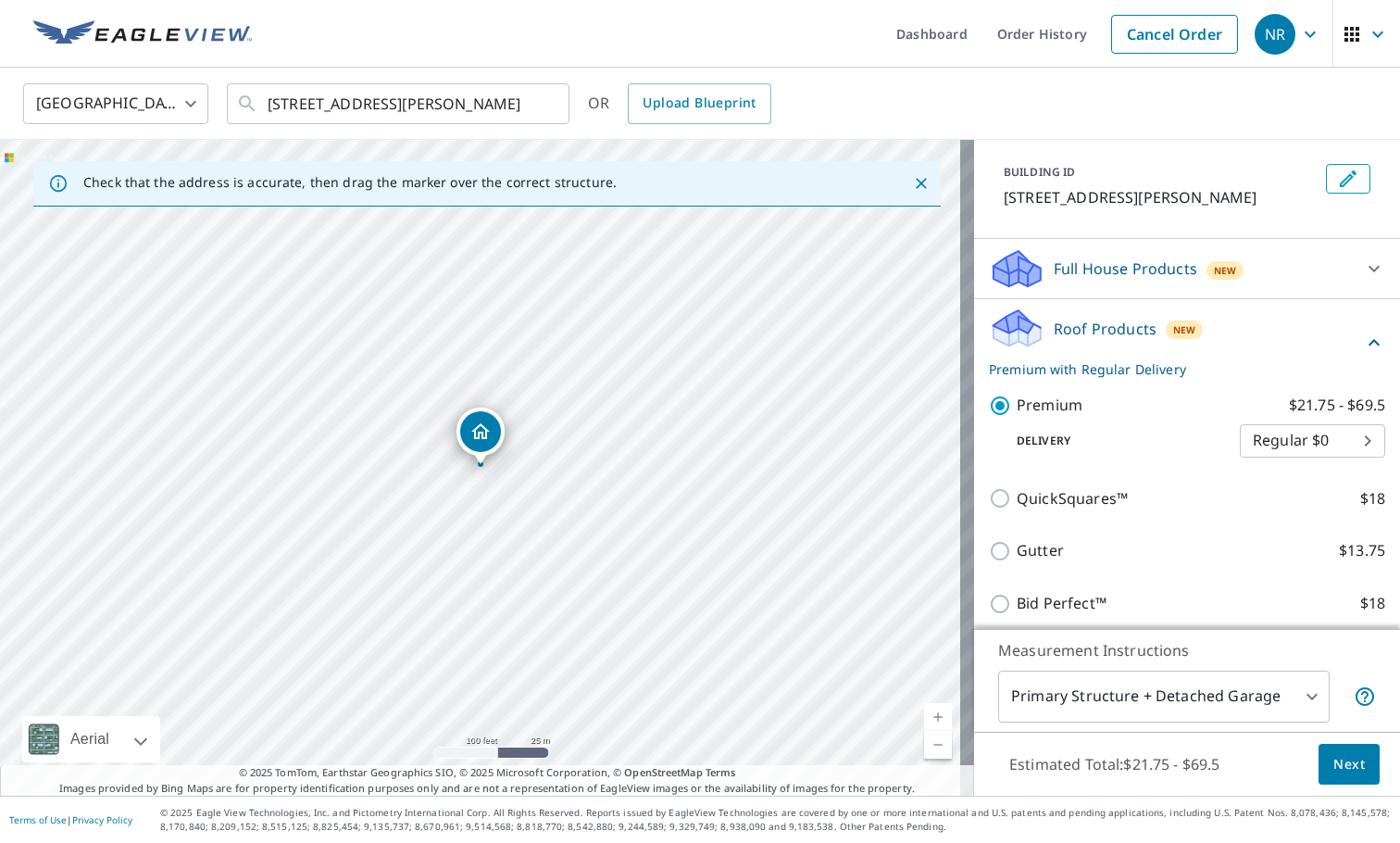
click at [1333, 770] on span "Next" at bounding box center [1348, 765] width 31 height 23
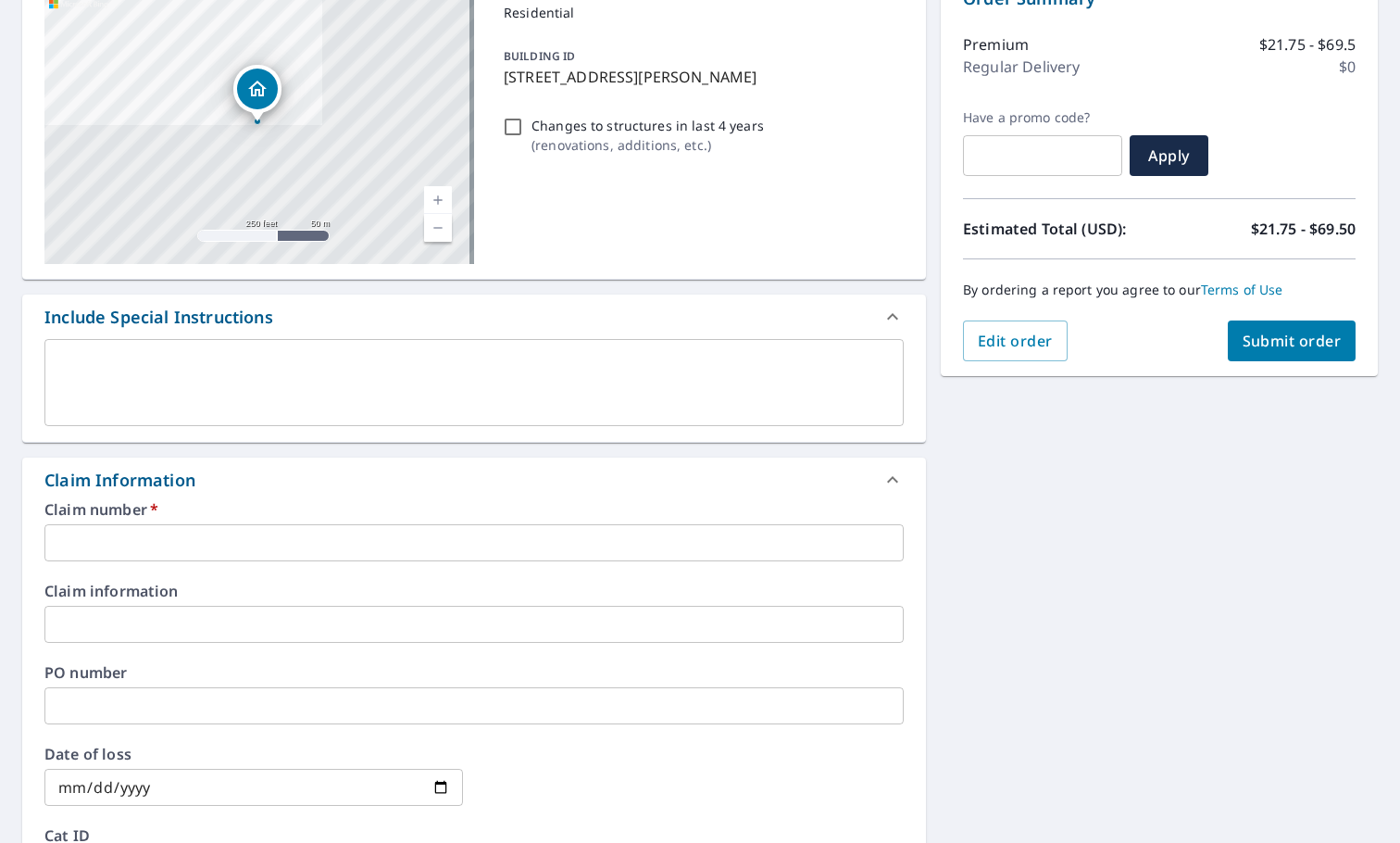
scroll to position [278, 0]
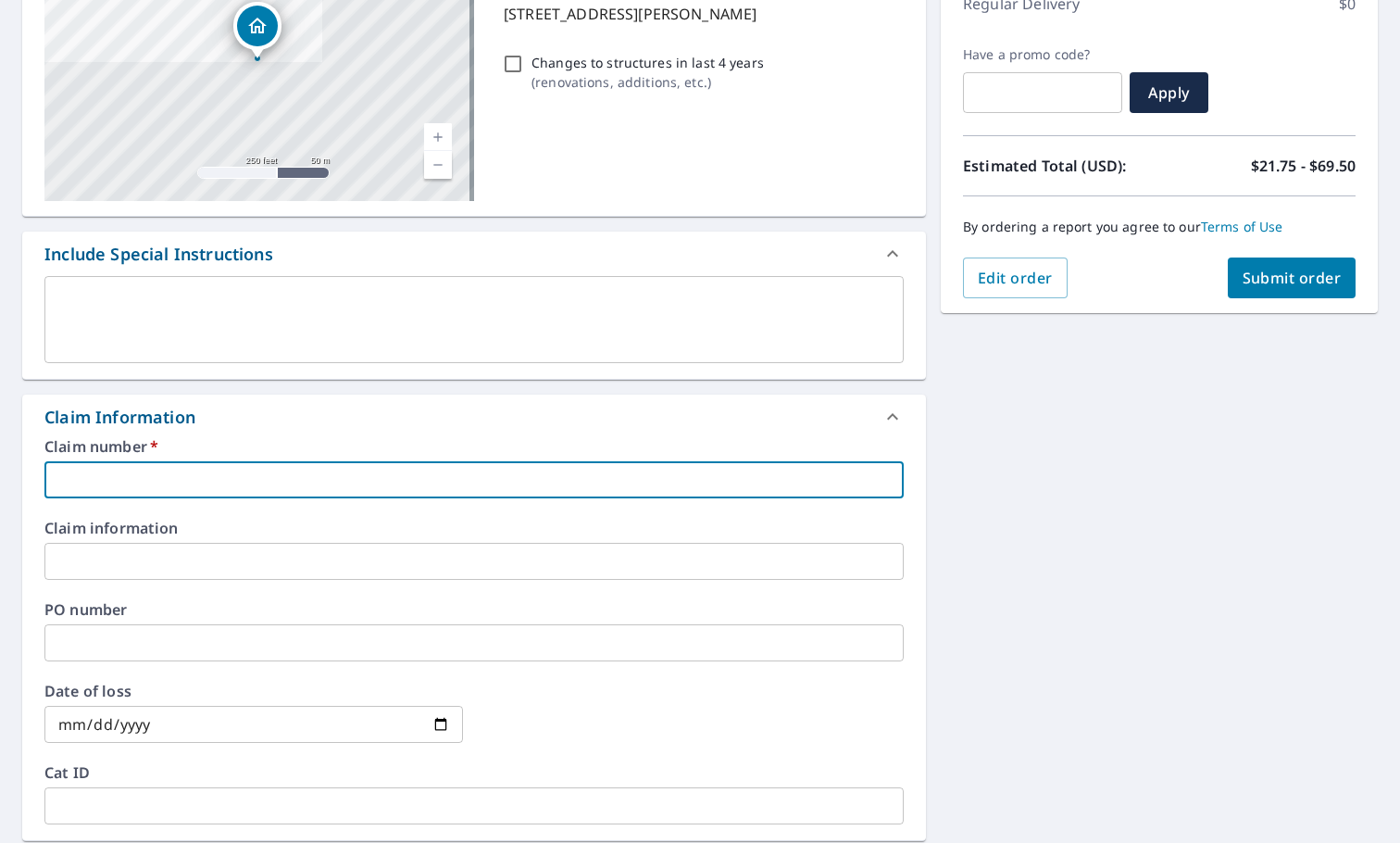
click at [78, 493] on input "text" at bounding box center [474, 479] width 859 height 37
type input "m"
checkbox input "true"
type input "mr"
checkbox input "true"
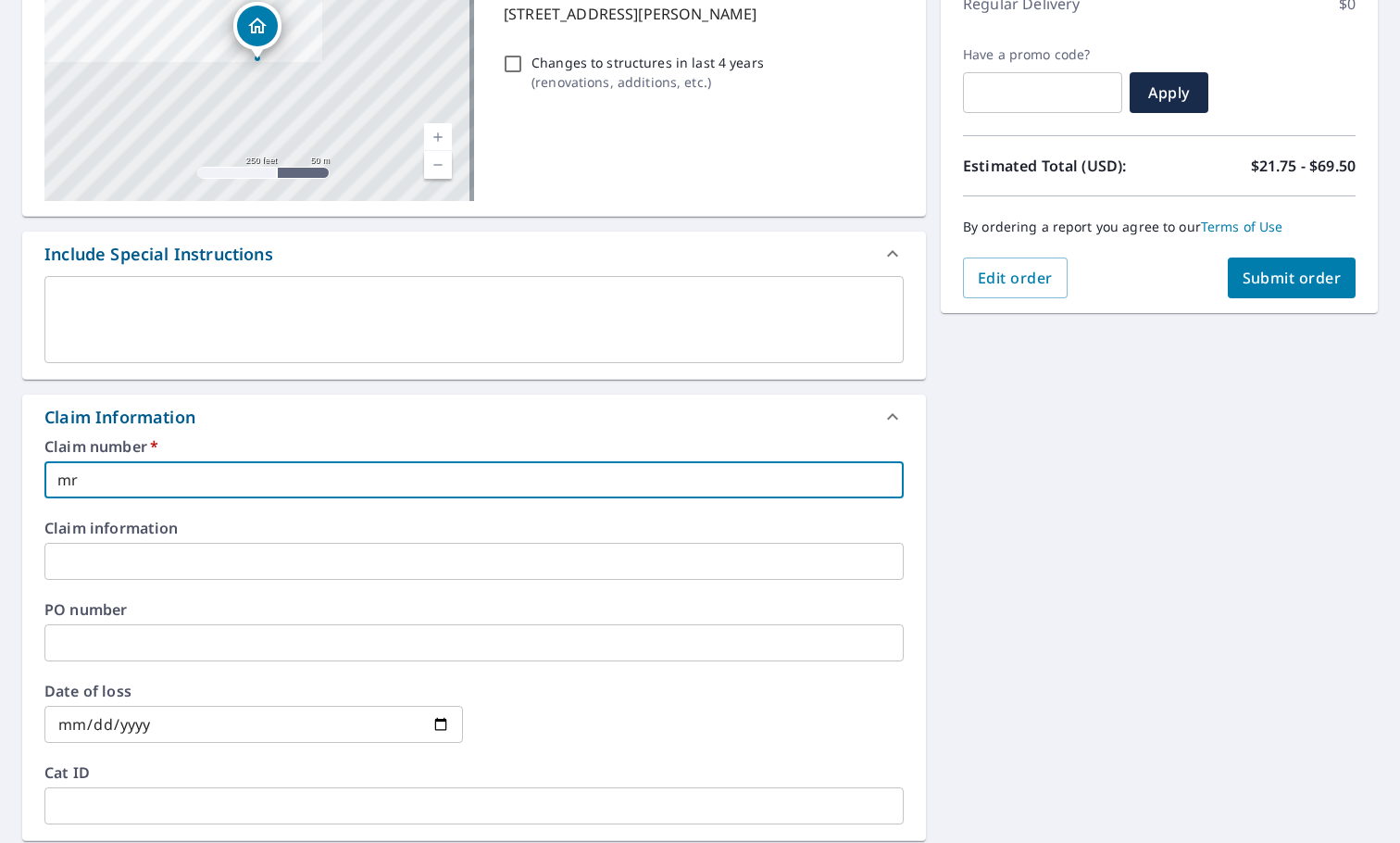
type input "mr"
checkbox input "true"
type input "mr r"
checkbox input "true"
type input "mr [PERSON_NAME]"
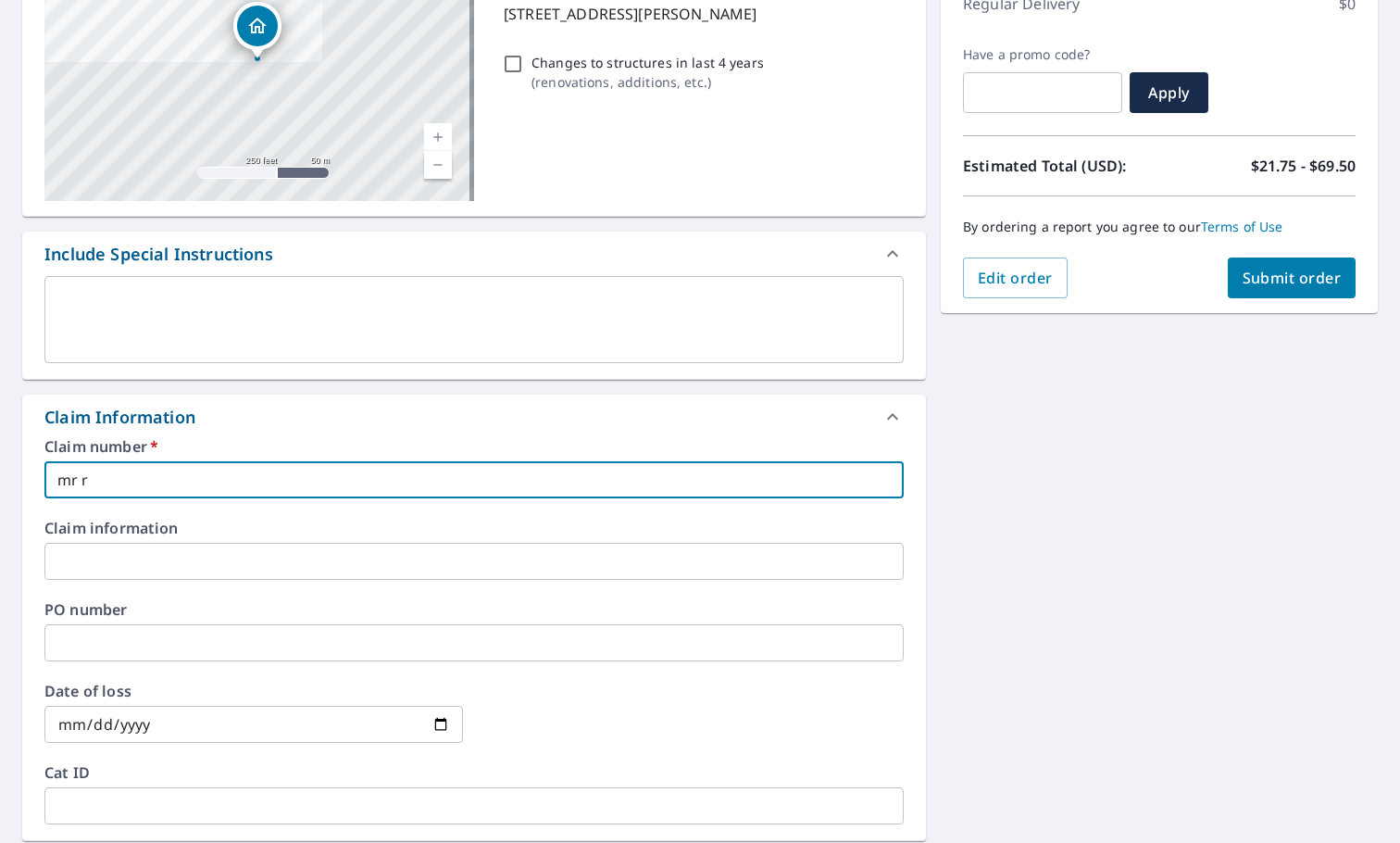
checkbox input "true"
type input "mr [PERSON_NAME]"
checkbox input "true"
type input "mr [PERSON_NAME]"
checkbox input "true"
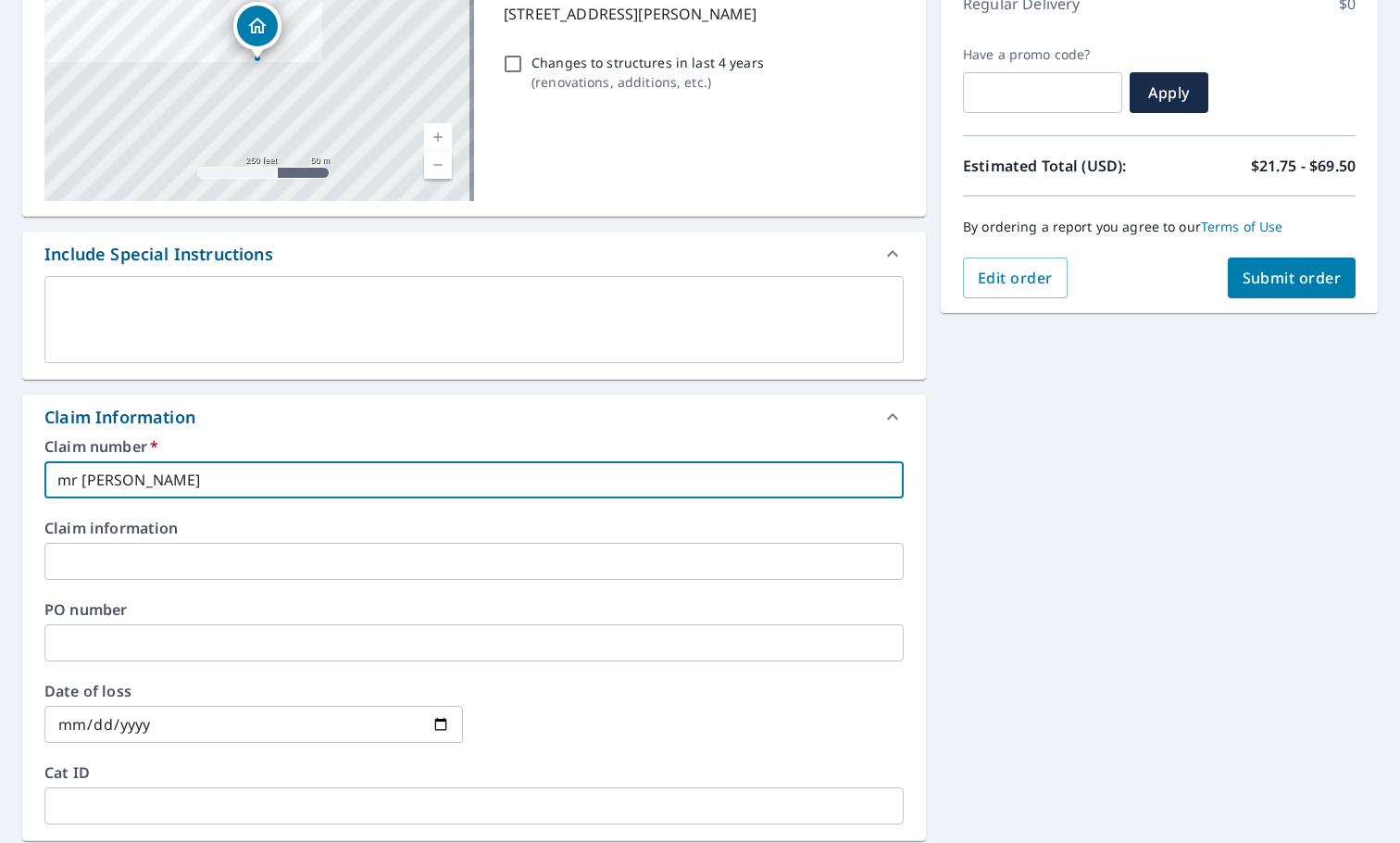
type input "mr [PERSON_NAME]"
checkbox input "true"
type input "mr [PERSON_NAME]"
checkbox input "true"
type input "mr roofing"
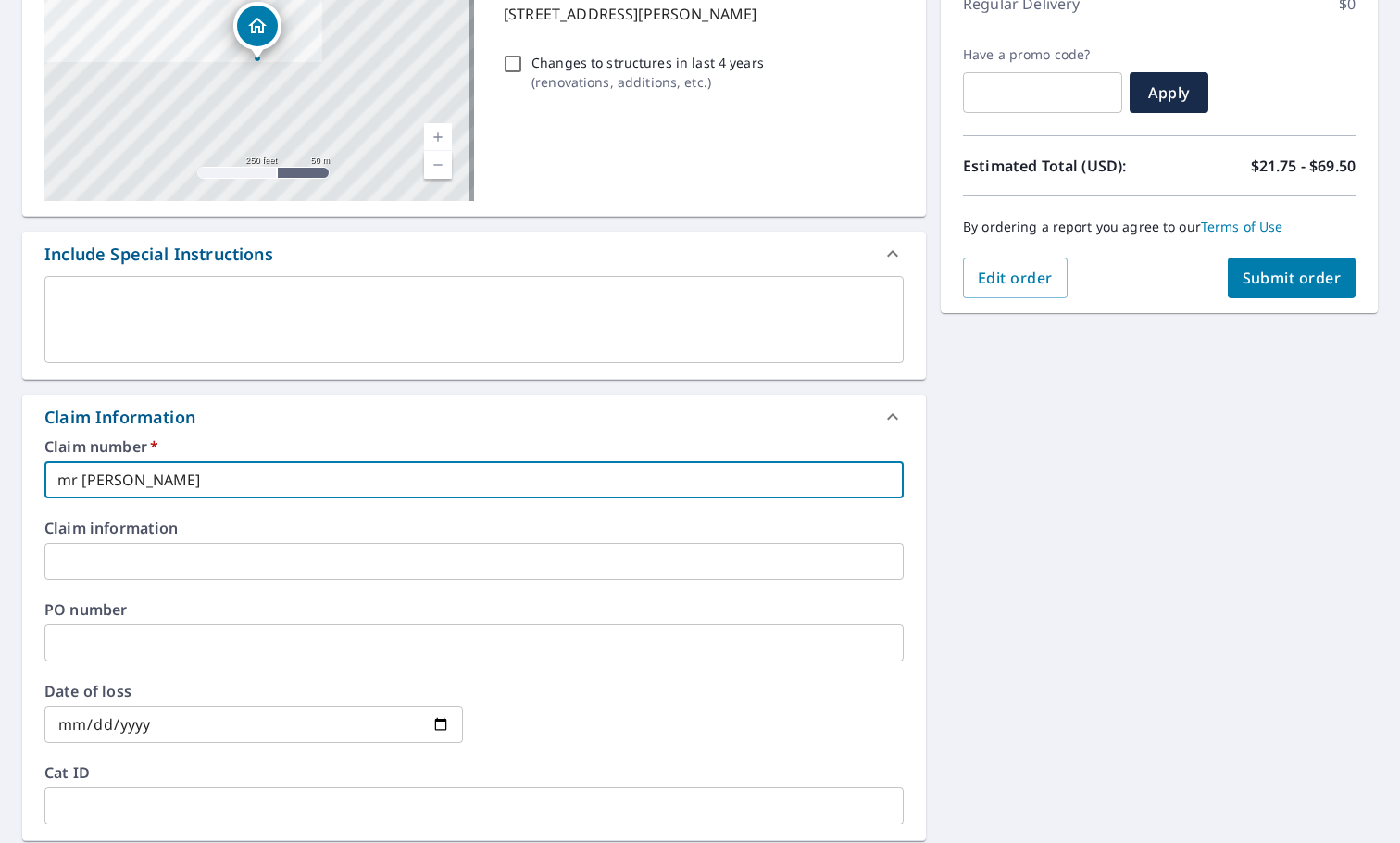
checkbox input "true"
type input "mr roofing"
click at [89, 651] on input "text" at bounding box center [474, 642] width 859 height 37
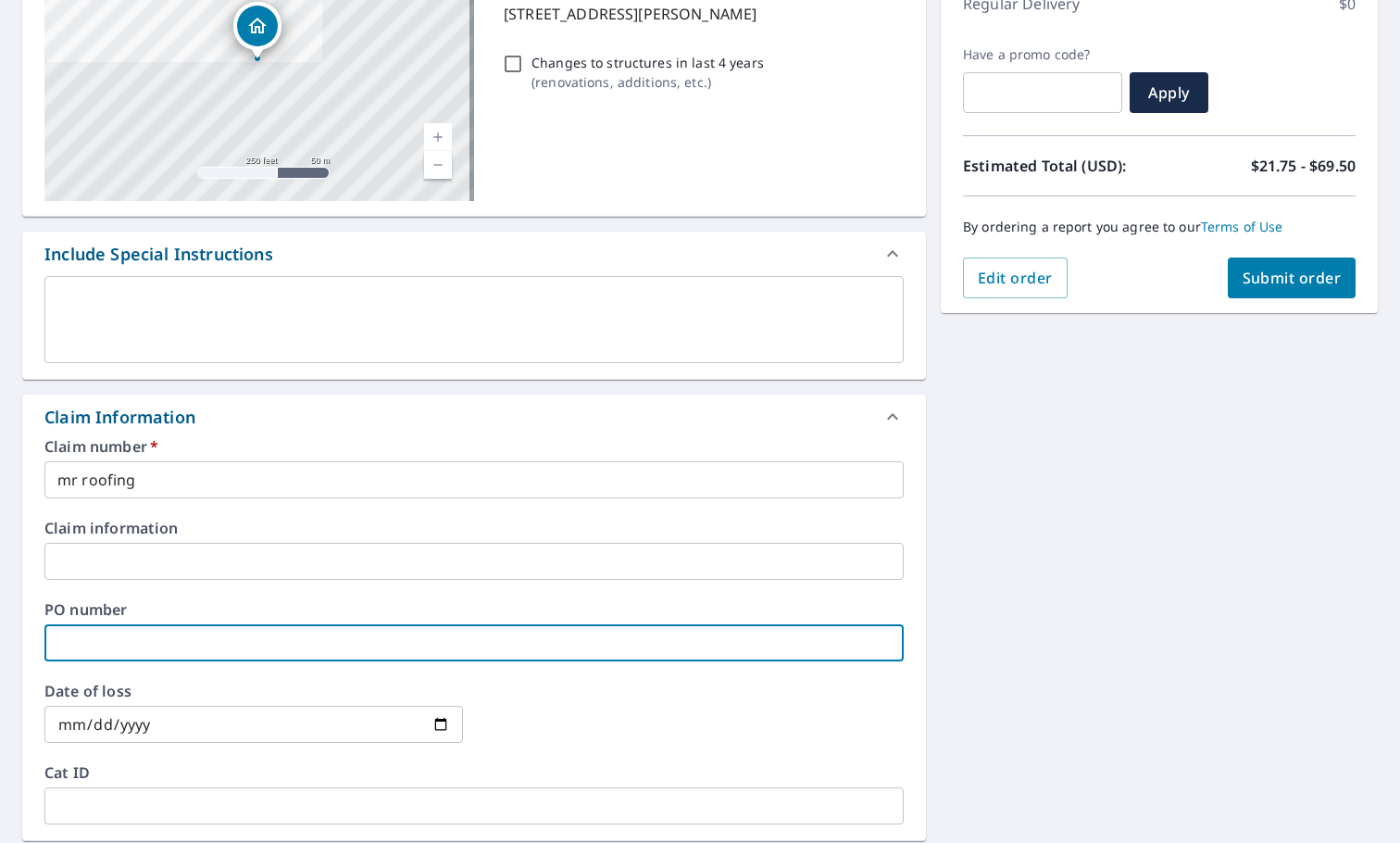
type input "m"
checkbox input "true"
type input "mr"
checkbox input "true"
type input "mr"
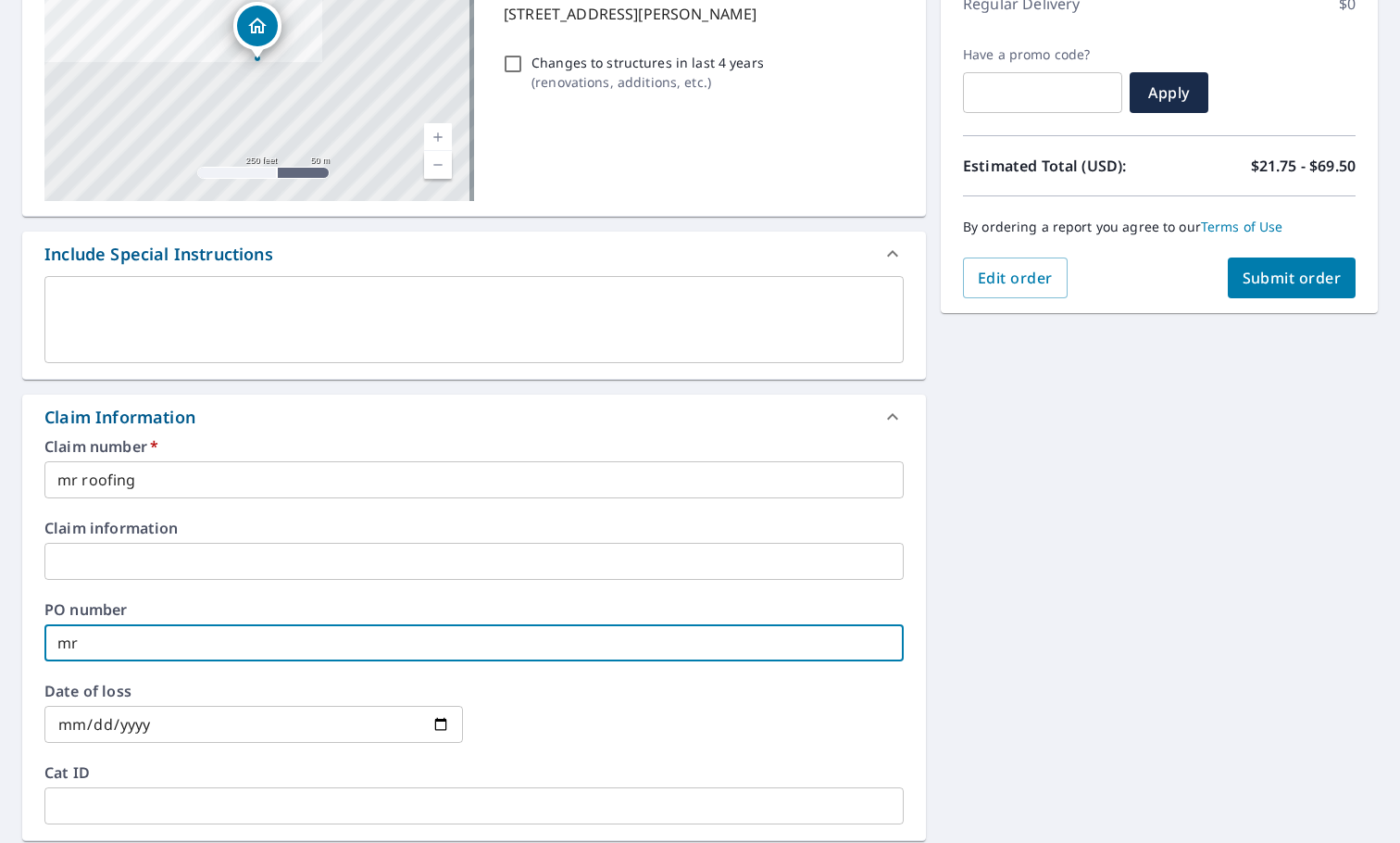
checkbox input "true"
type input "mr r"
checkbox input "true"
type input "mr [PERSON_NAME]"
checkbox input "true"
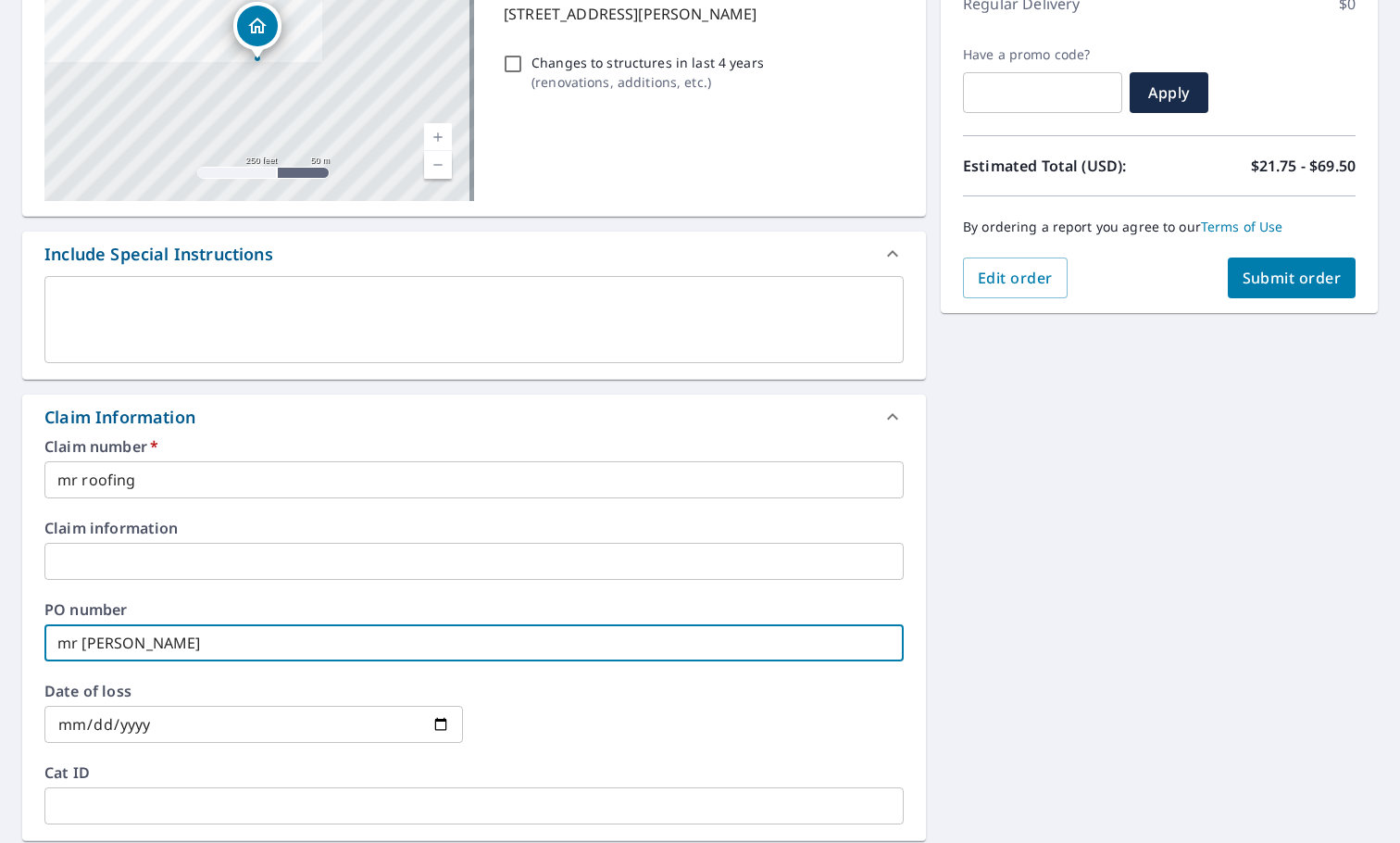
type input "mr [PERSON_NAME]"
checkbox input "true"
type input "mr [PERSON_NAME]"
checkbox input "true"
type input "mr [PERSON_NAME]"
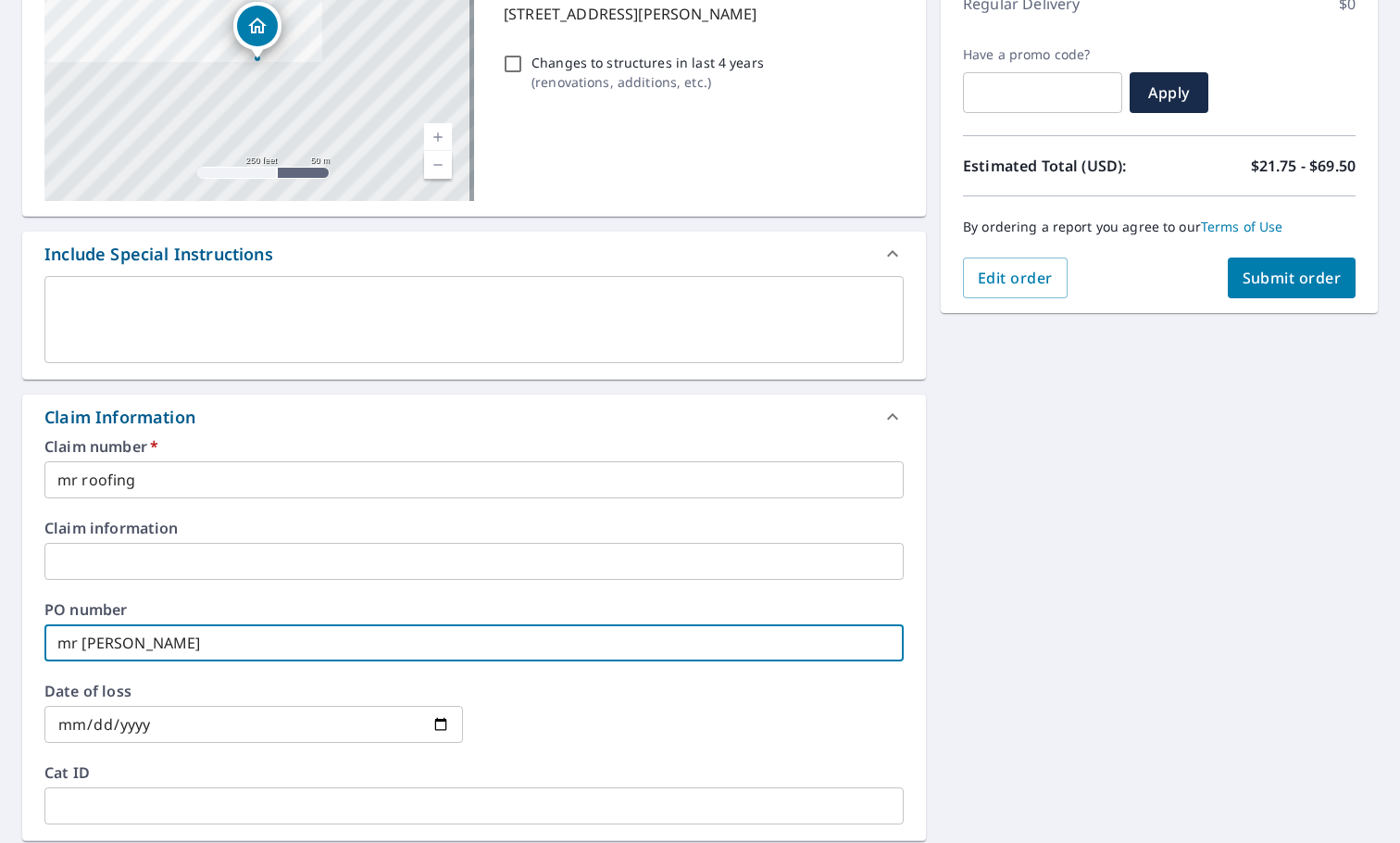
checkbox input "true"
type input "mr [PERSON_NAME]"
checkbox input "true"
type input "mr roofing"
checkbox input "true"
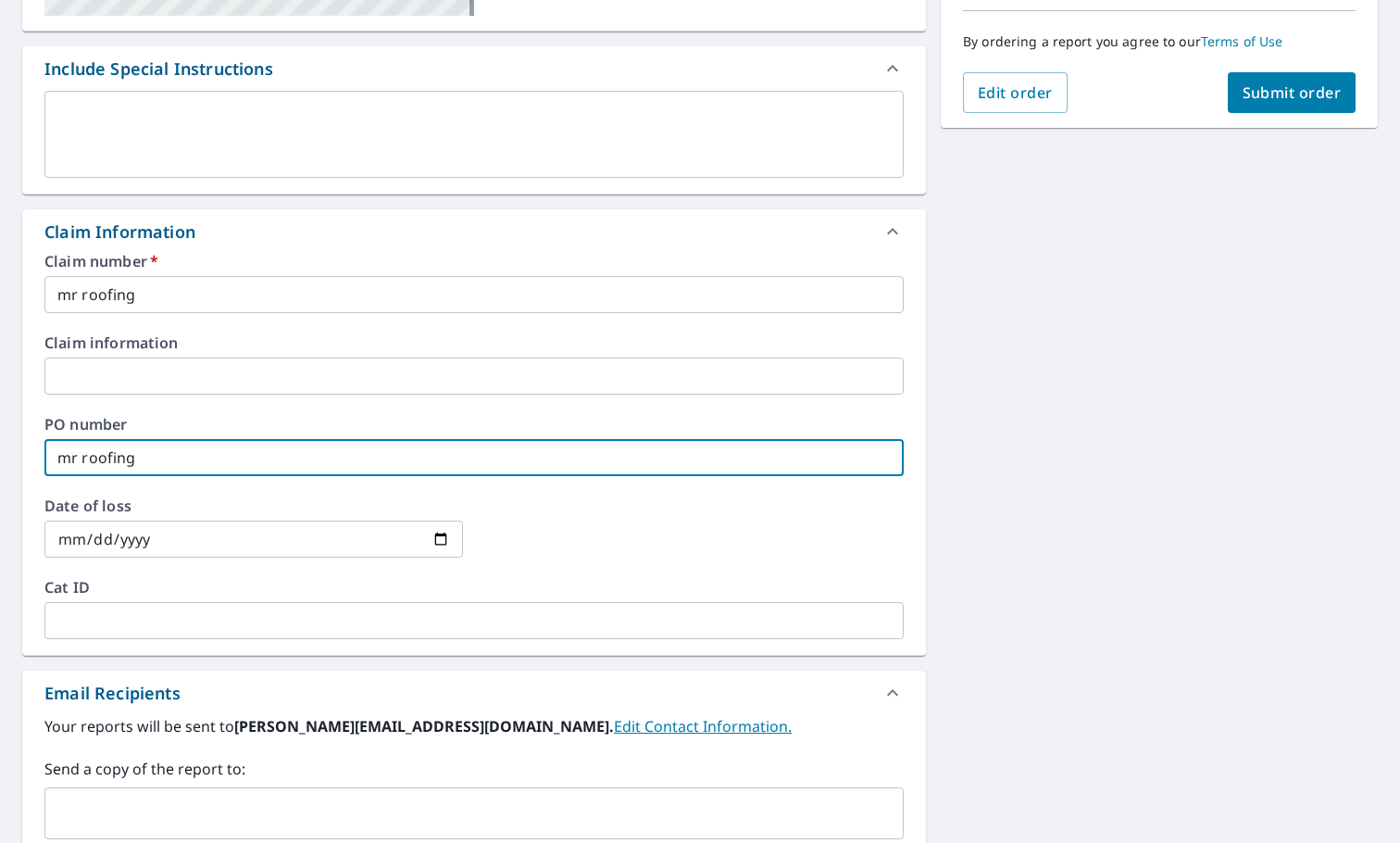
scroll to position [648, 0]
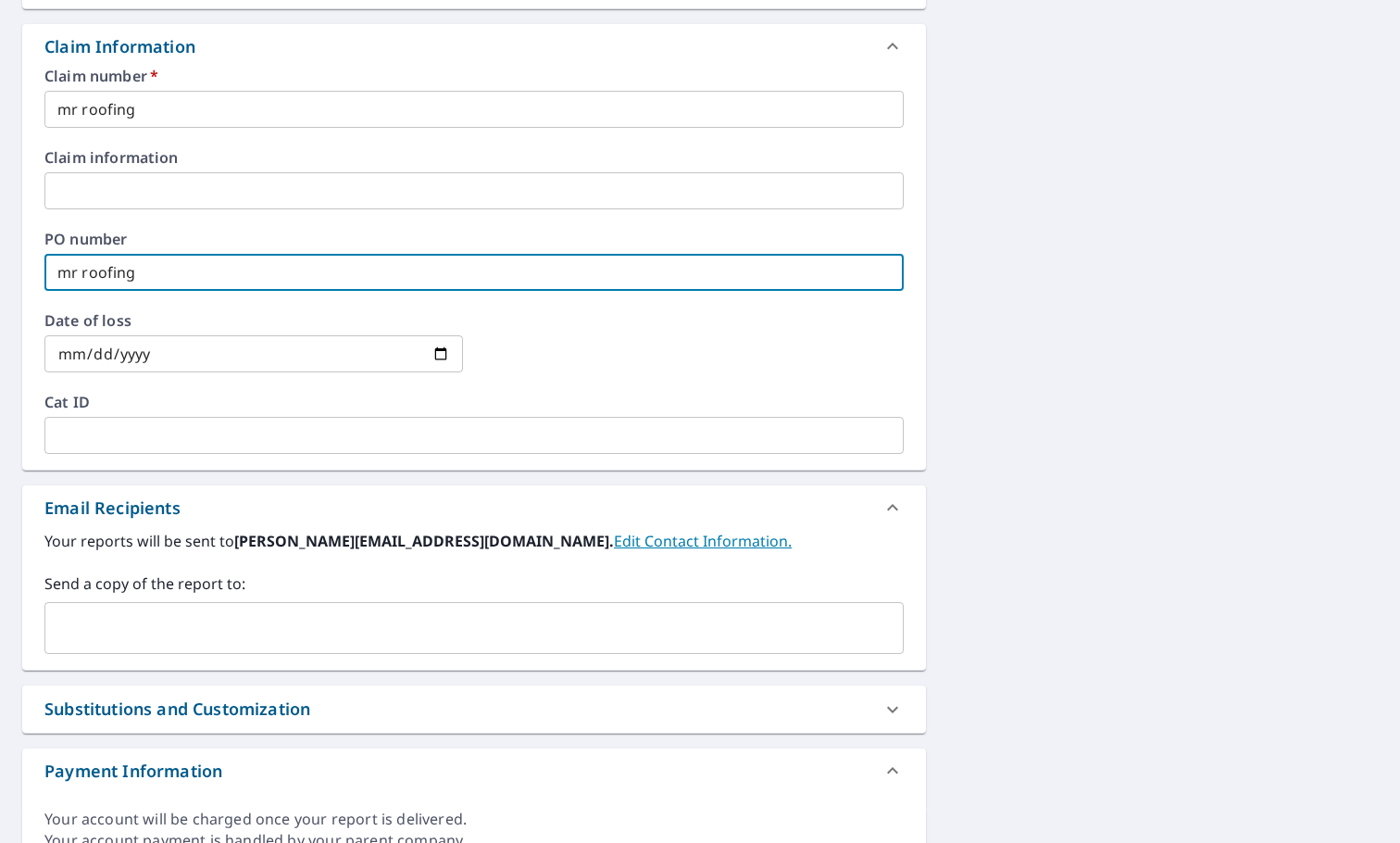
type input "mr roofing"
click at [95, 632] on input "text" at bounding box center [460, 628] width 814 height 35
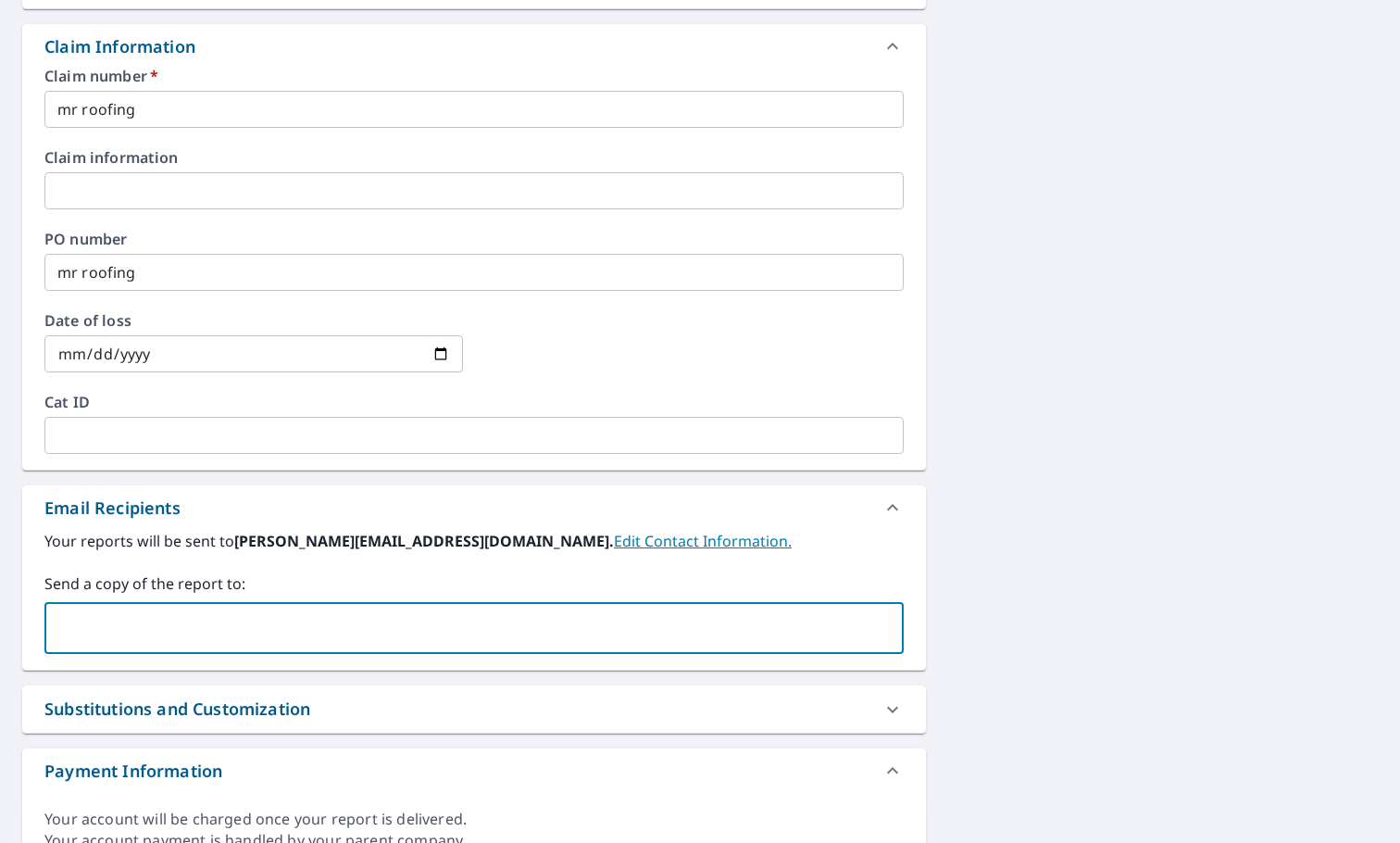
type input "[EMAIL_ADDRESS][DOMAIN_NAME]"
click at [298, 639] on input "[EMAIL_ADDRESS][DOMAIN_NAME]" at bounding box center [460, 628] width 814 height 35
checkbox input "true"
click at [1104, 379] on div "[STREET_ADDRESS][PERSON_NAME] Aerial Road A standard road map Aerial A detailed…" at bounding box center [700, 203] width 1400 height 1359
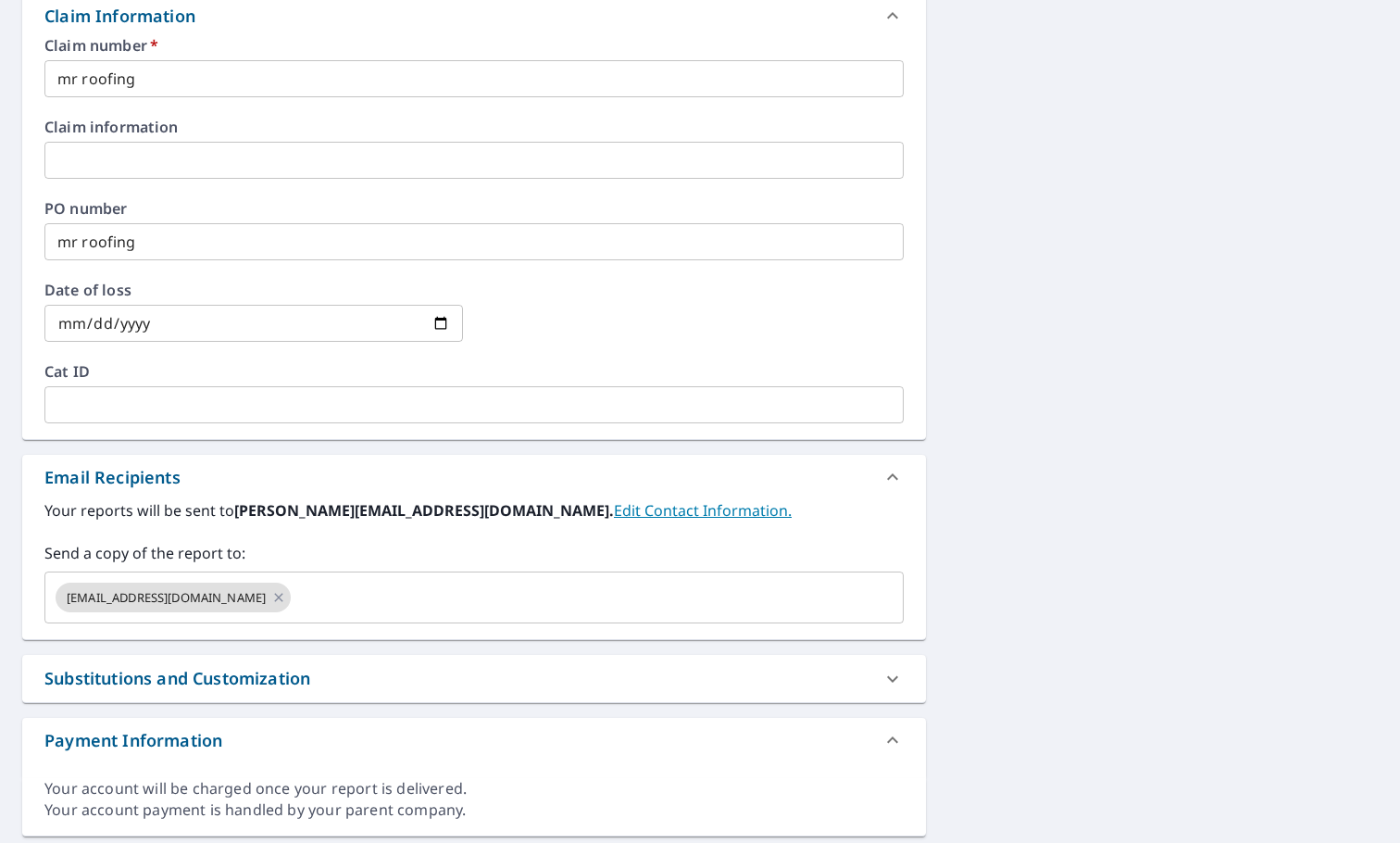
scroll to position [735, 0]
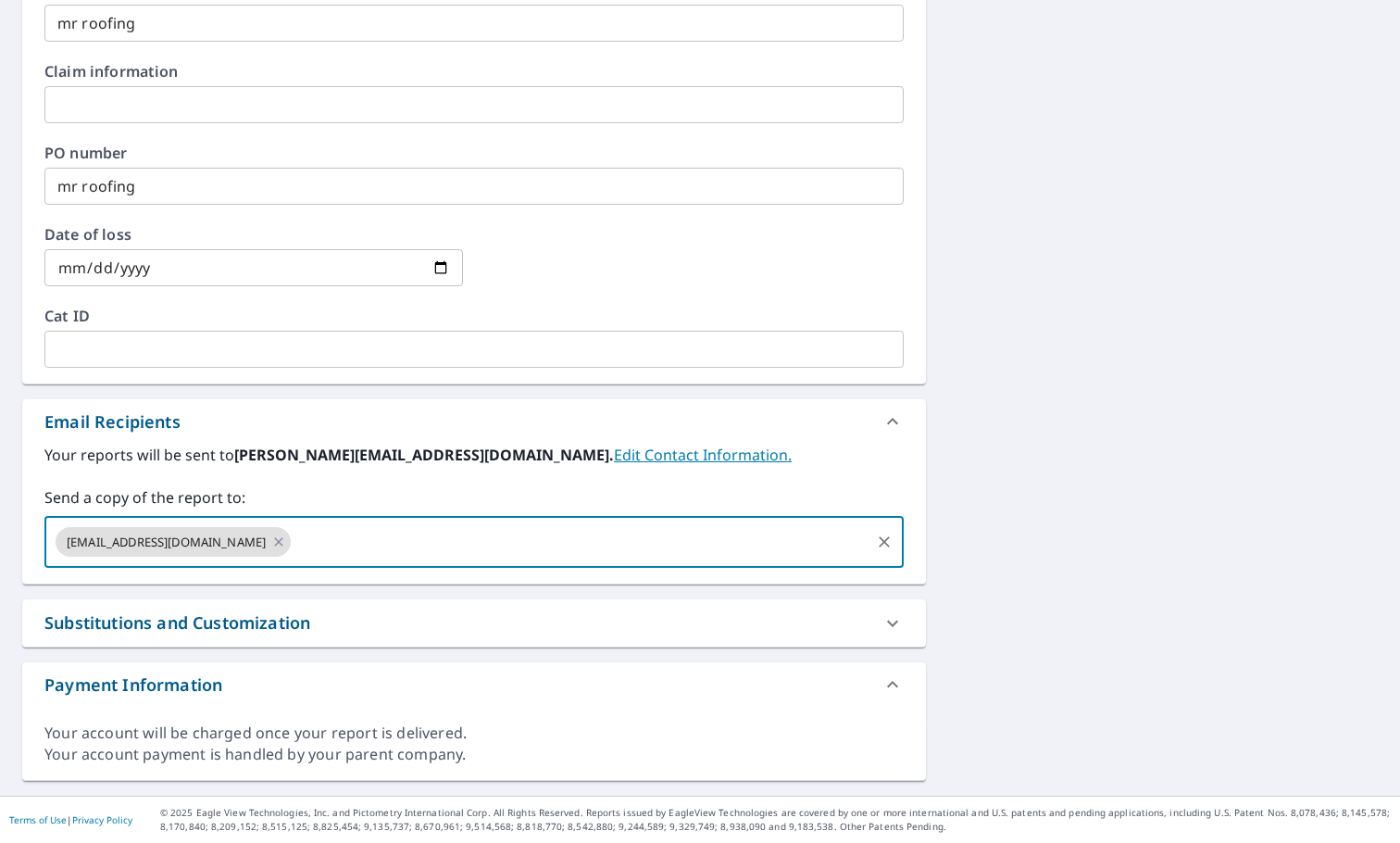
paste input "[EMAIL_ADDRESS][DOMAIN_NAME]"
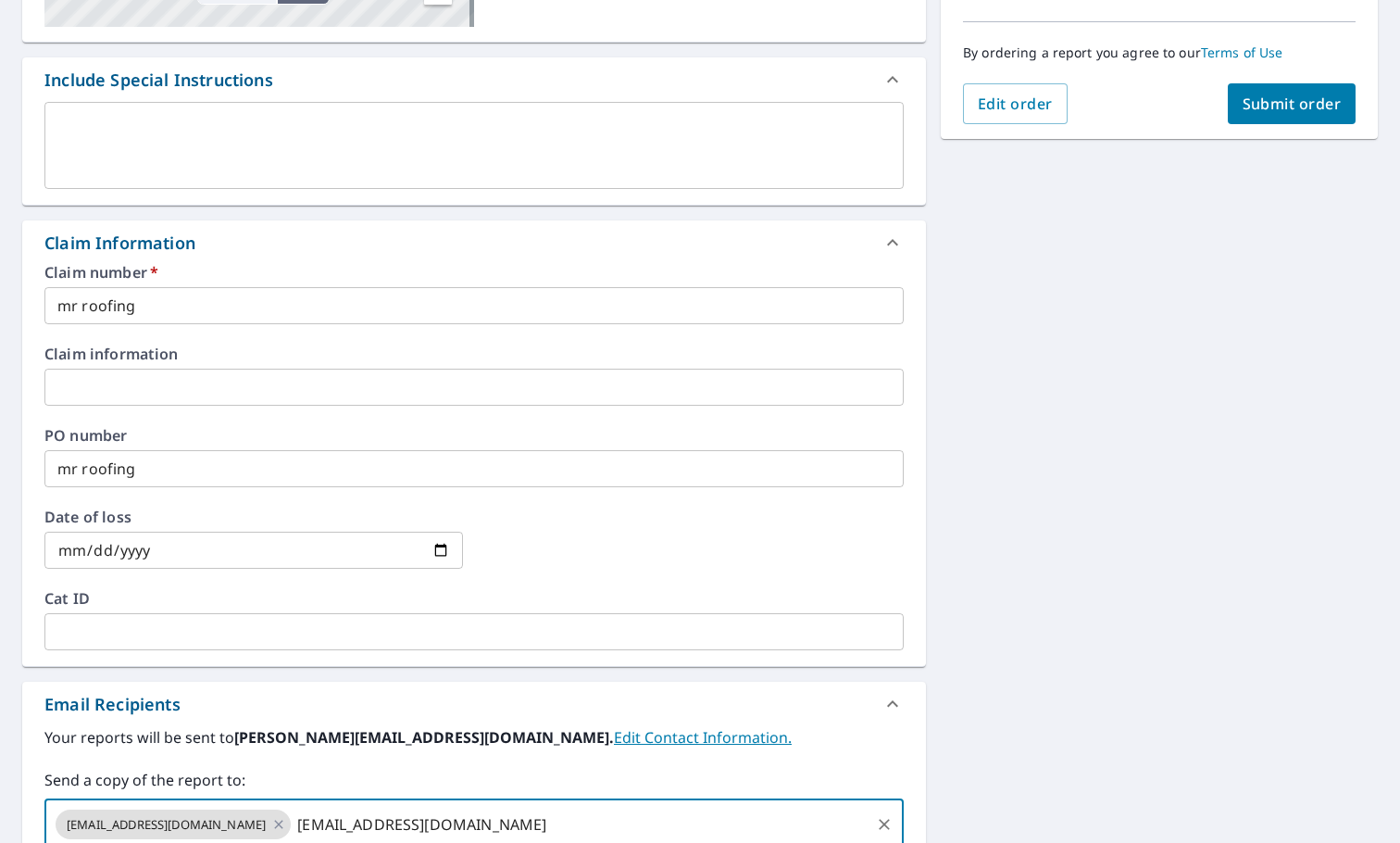
scroll to position [271, 0]
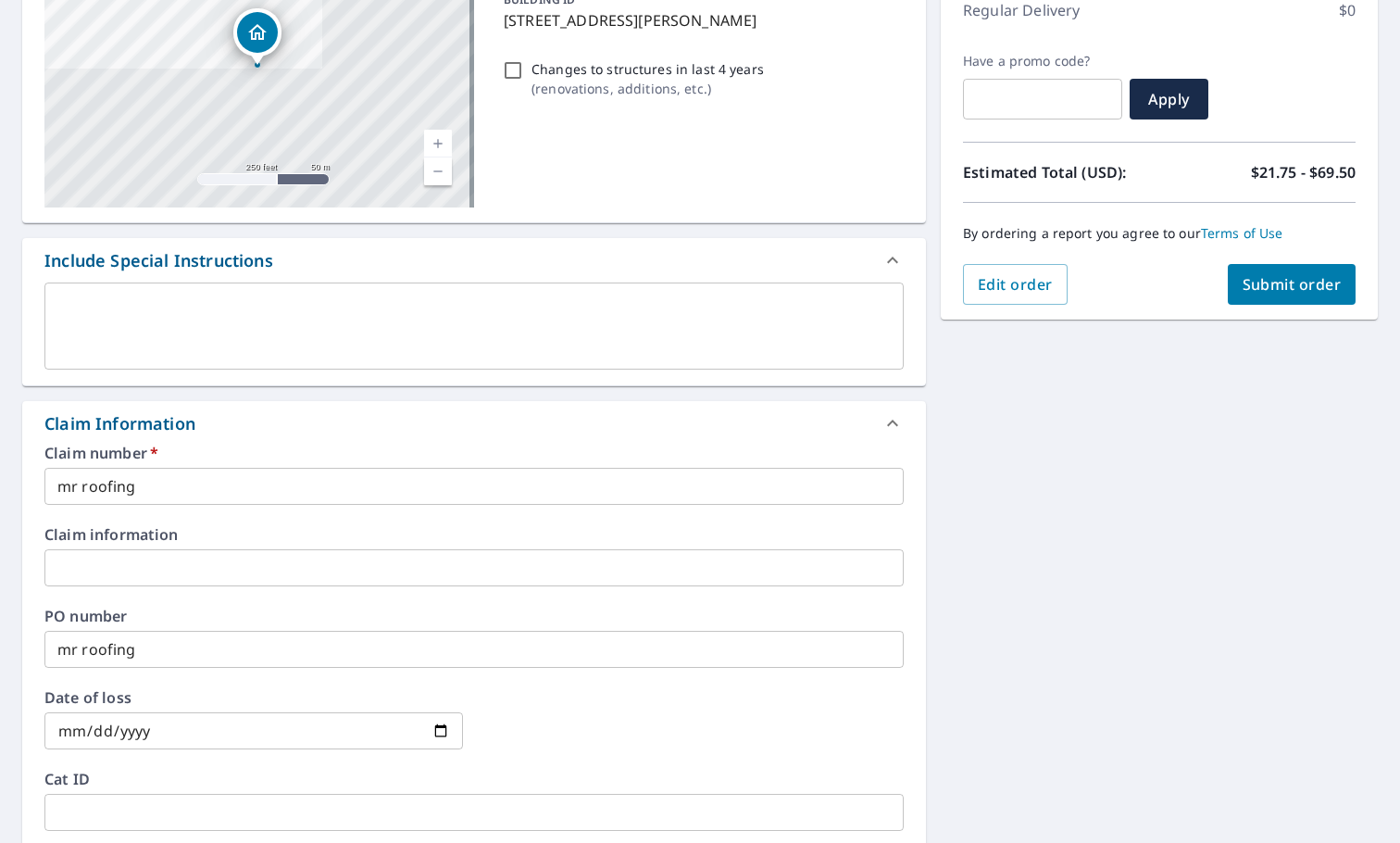
type input "[EMAIL_ADDRESS][DOMAIN_NAME]"
click at [1282, 284] on span "Submit order" at bounding box center [1292, 284] width 99 height 20
checkbox input "true"
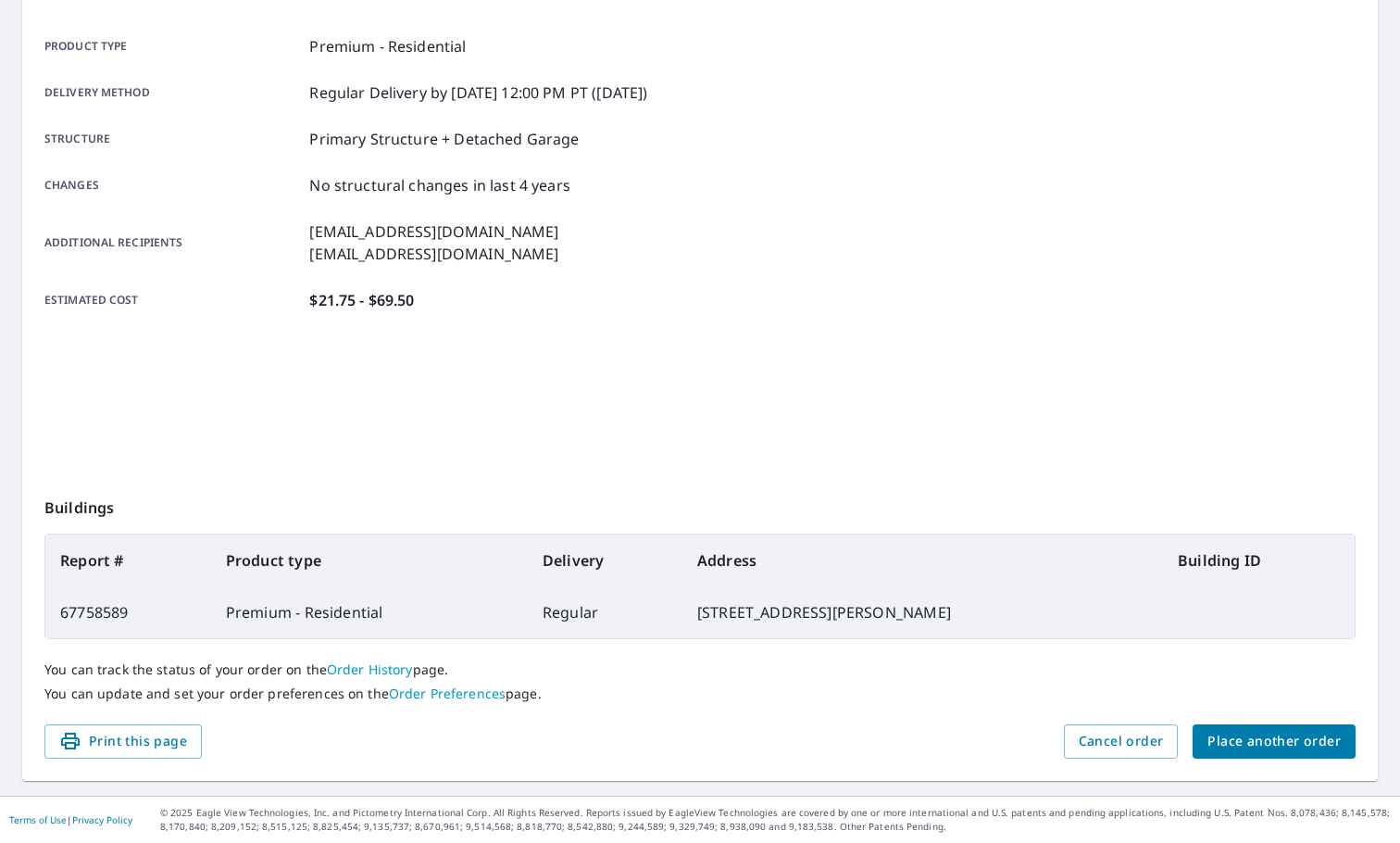
scroll to position [248, 0]
